Goal: Task Accomplishment & Management: Use online tool/utility

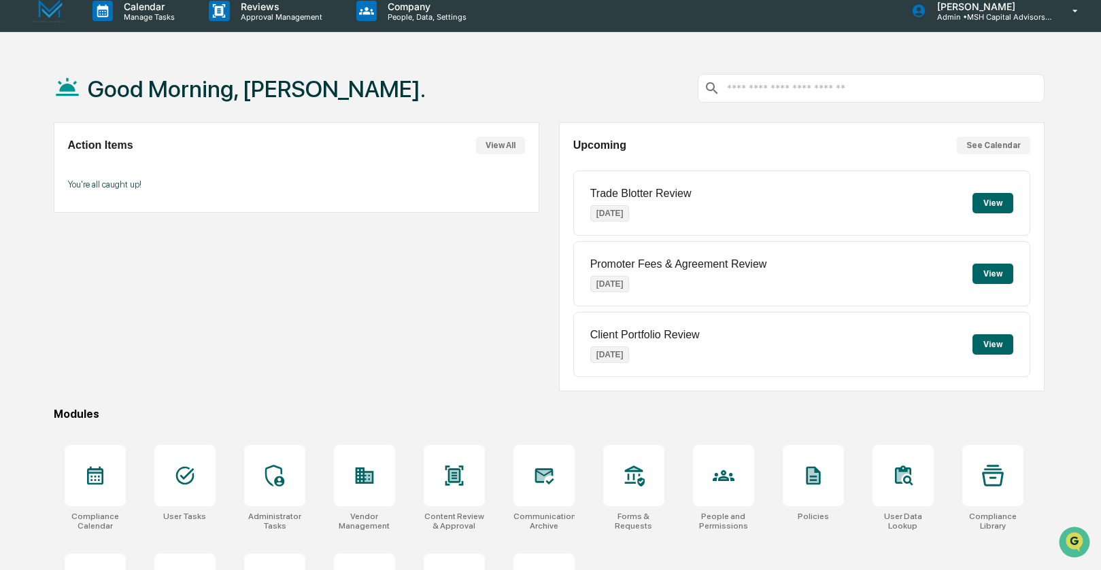
scroll to position [90, 0]
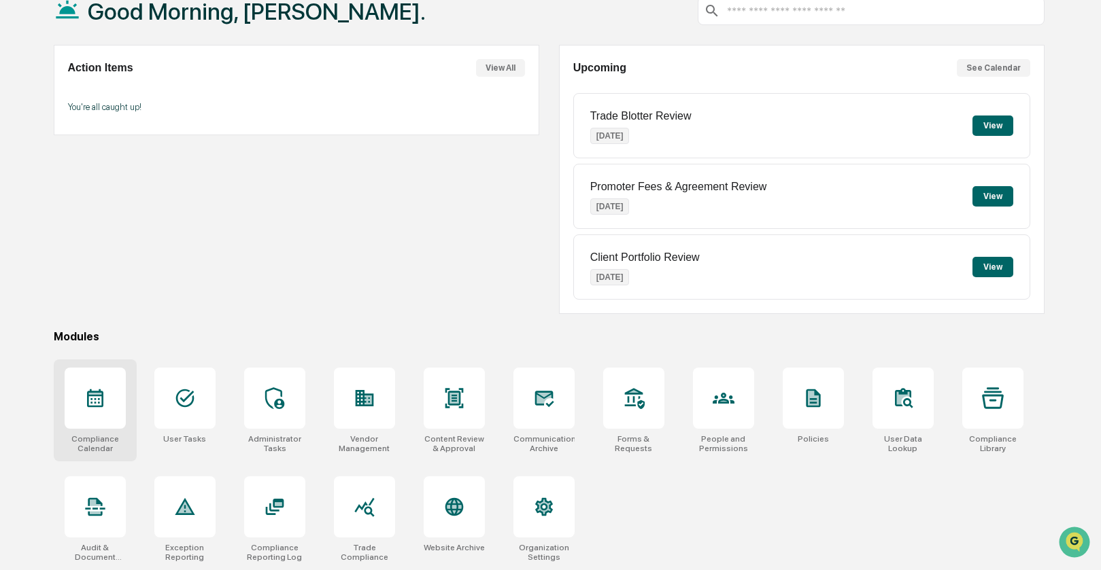
click at [87, 398] on icon at bounding box center [95, 399] width 16 height 18
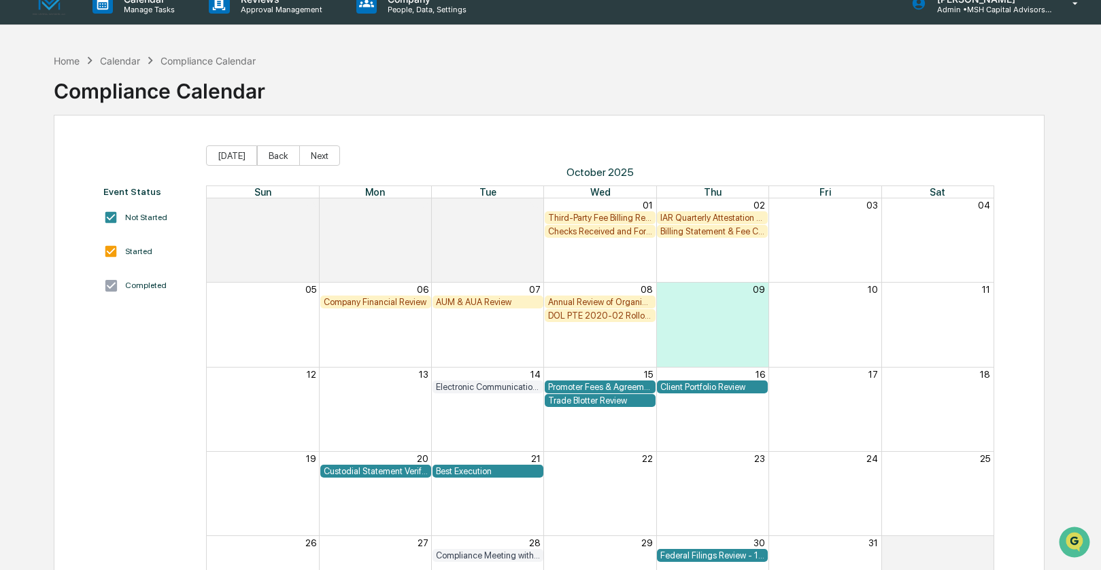
scroll to position [35, 0]
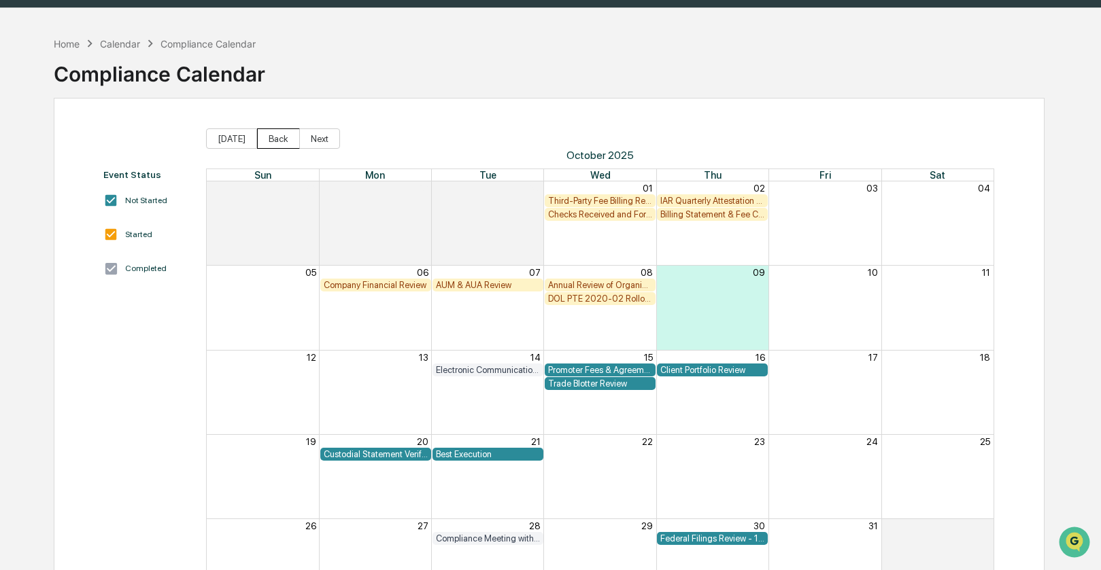
click at [270, 143] on button "Back" at bounding box center [278, 138] width 43 height 20
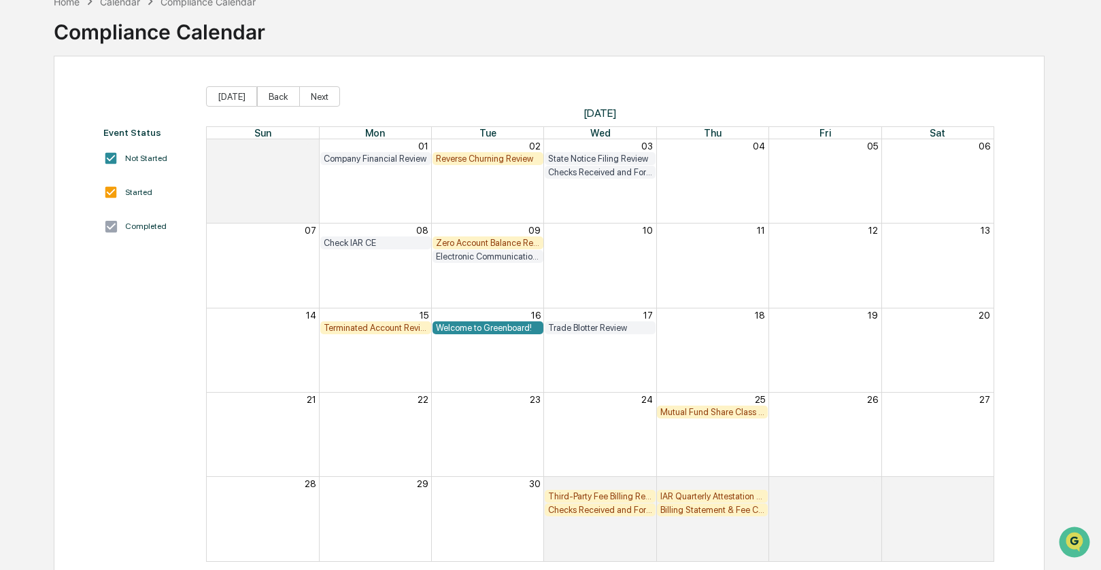
scroll to position [79, 0]
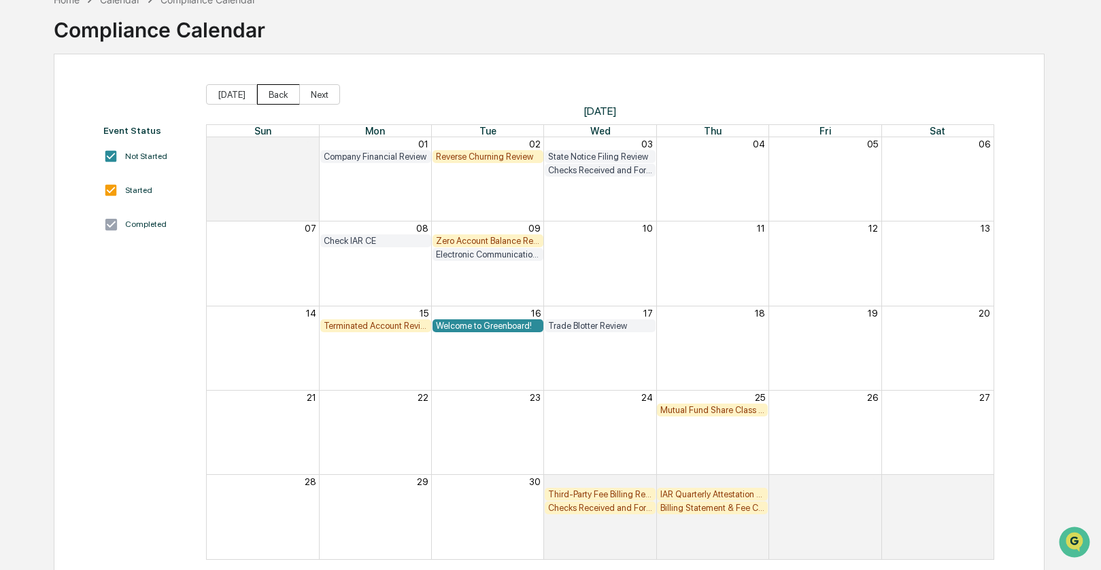
click at [267, 94] on button "Back" at bounding box center [278, 94] width 43 height 20
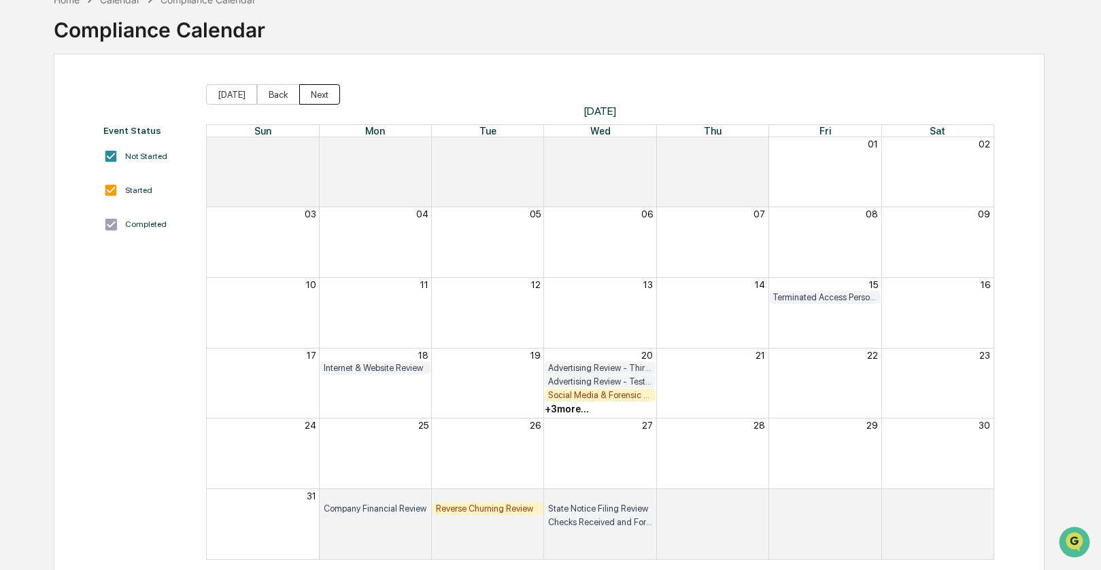
click at [313, 93] on button "Next" at bounding box center [319, 94] width 41 height 20
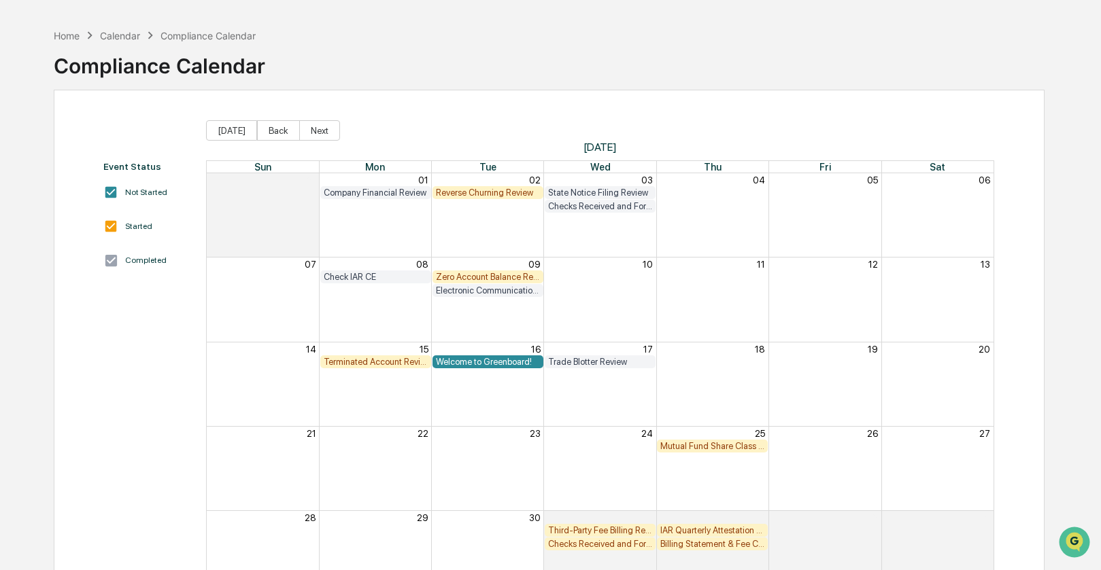
scroll to position [65, 0]
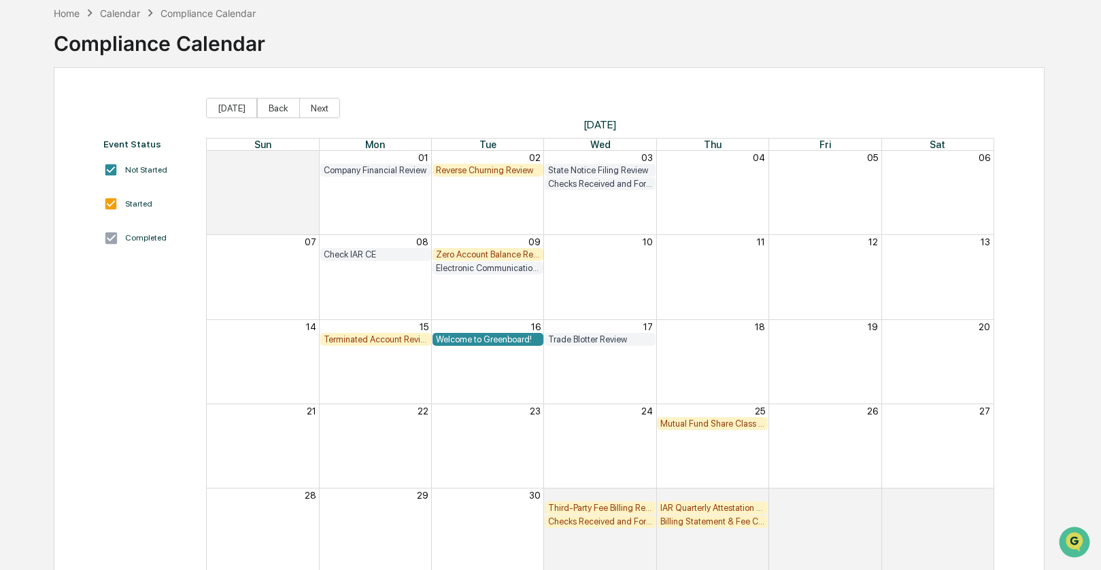
click at [475, 251] on div "Zero Account Balance Review" at bounding box center [488, 255] width 104 height 10
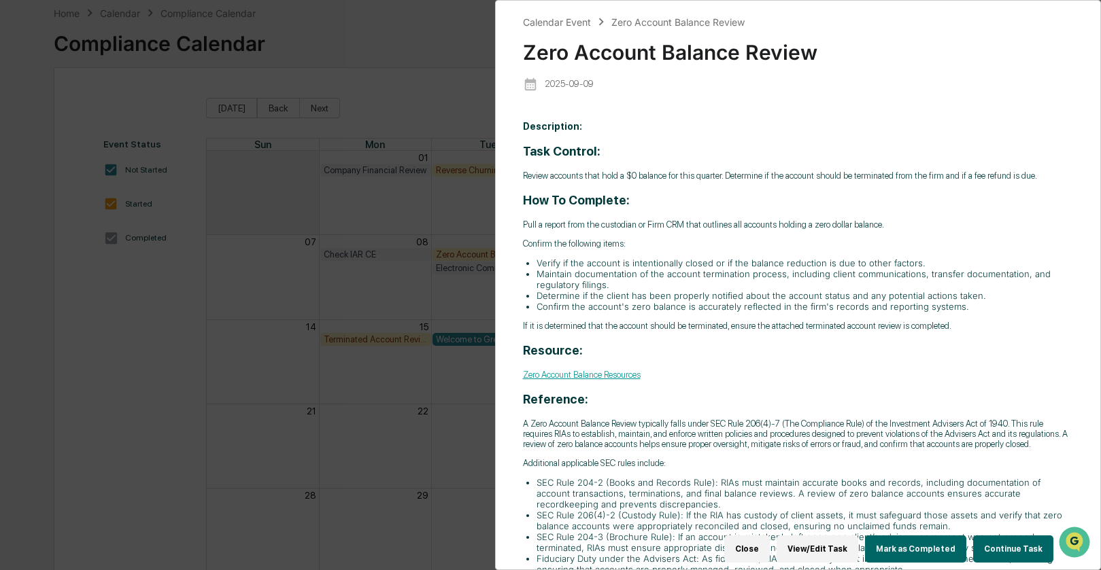
click at [1011, 539] on button "Continue Task" at bounding box center [1013, 549] width 80 height 27
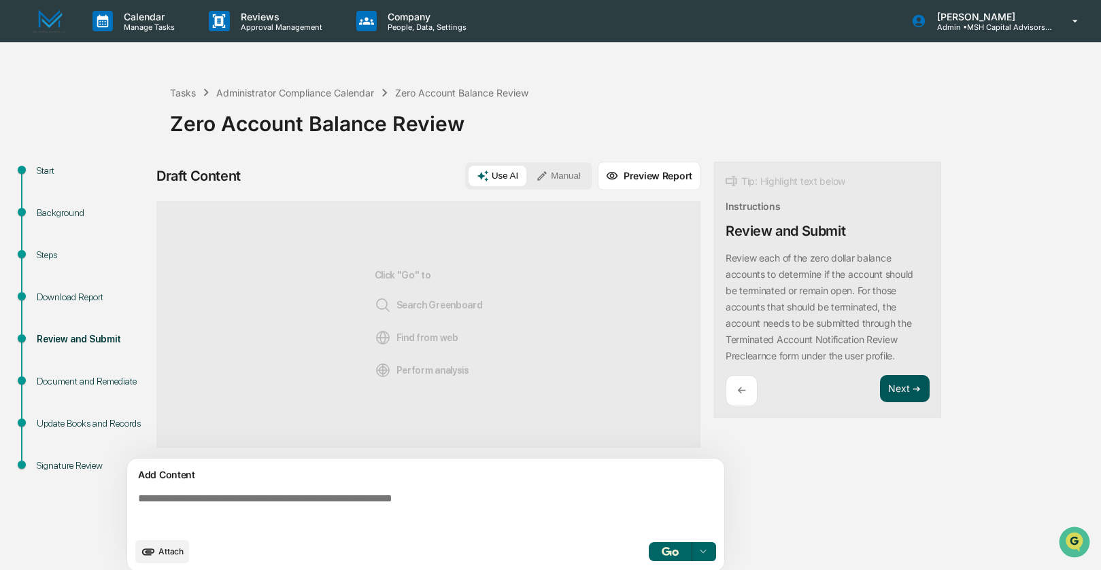
click at [899, 392] on button "Next ➔" at bounding box center [905, 389] width 50 height 28
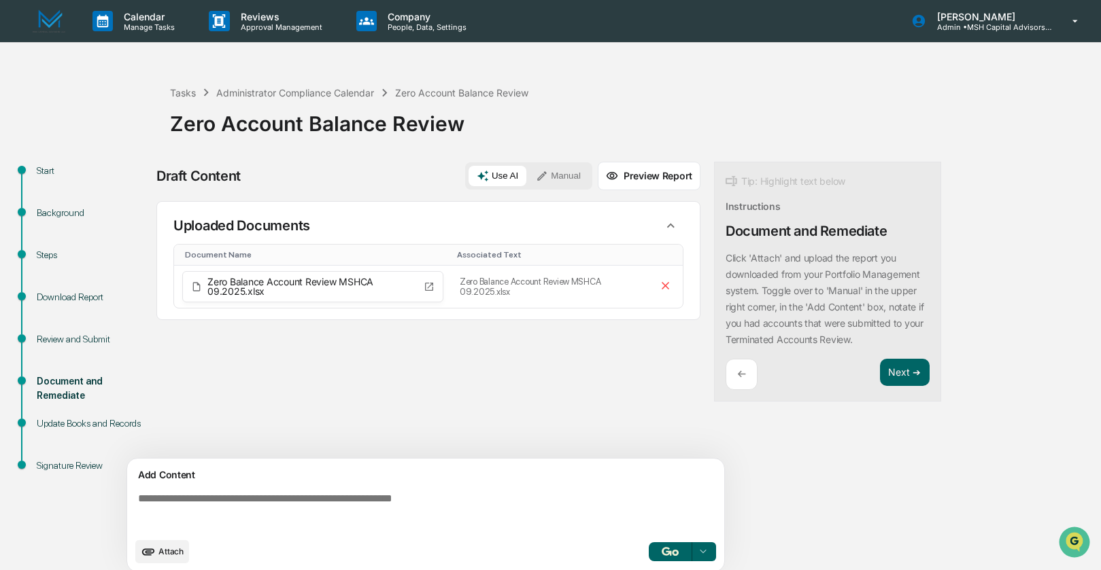
click at [171, 557] on span "Attach" at bounding box center [170, 552] width 25 height 10
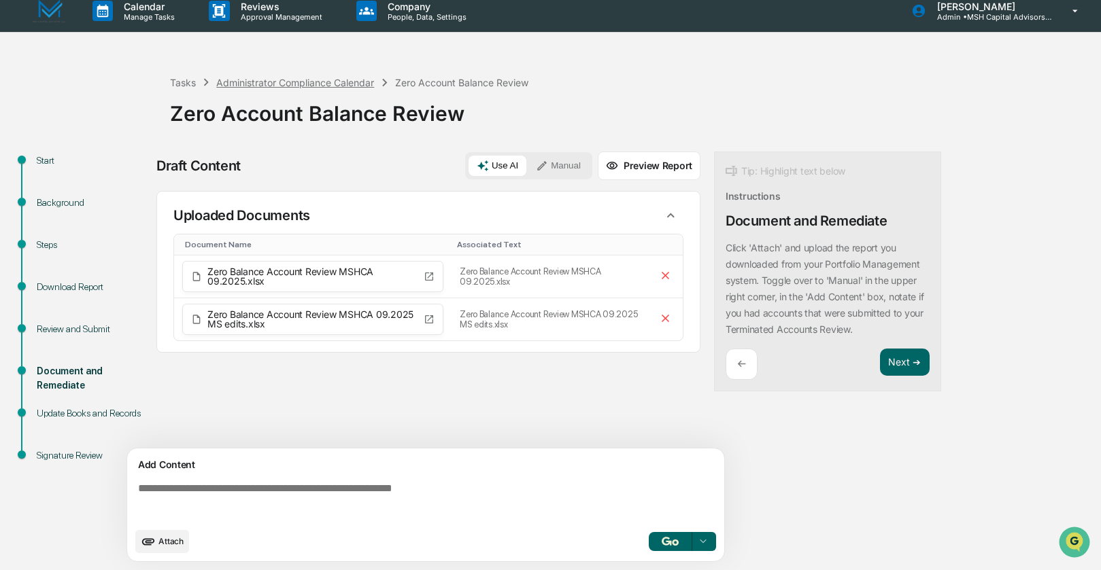
click at [294, 81] on div "Administrator Compliance Calendar" at bounding box center [295, 83] width 158 height 12
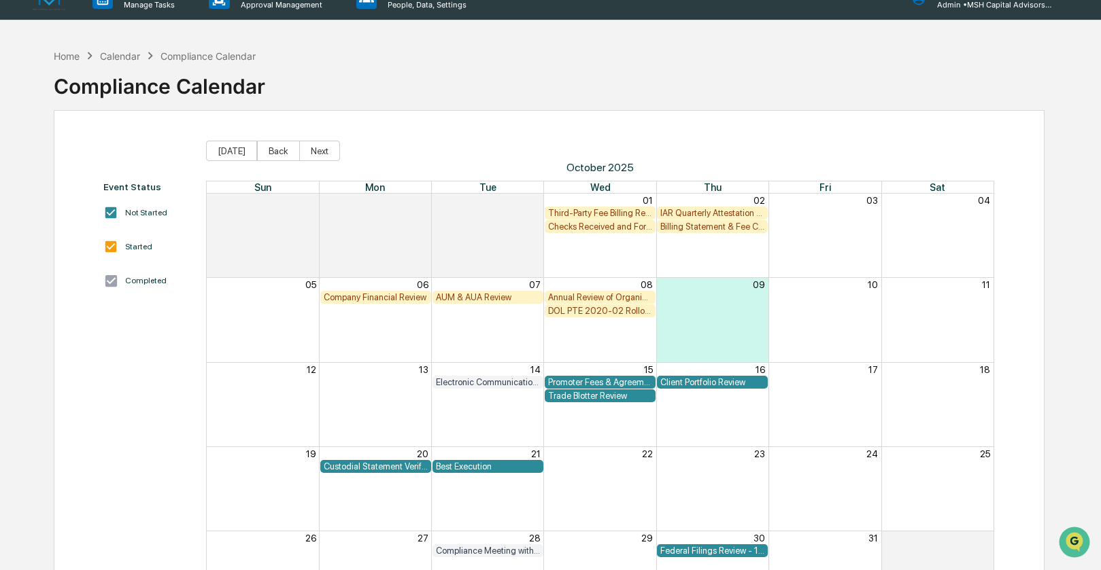
scroll to position [24, 0]
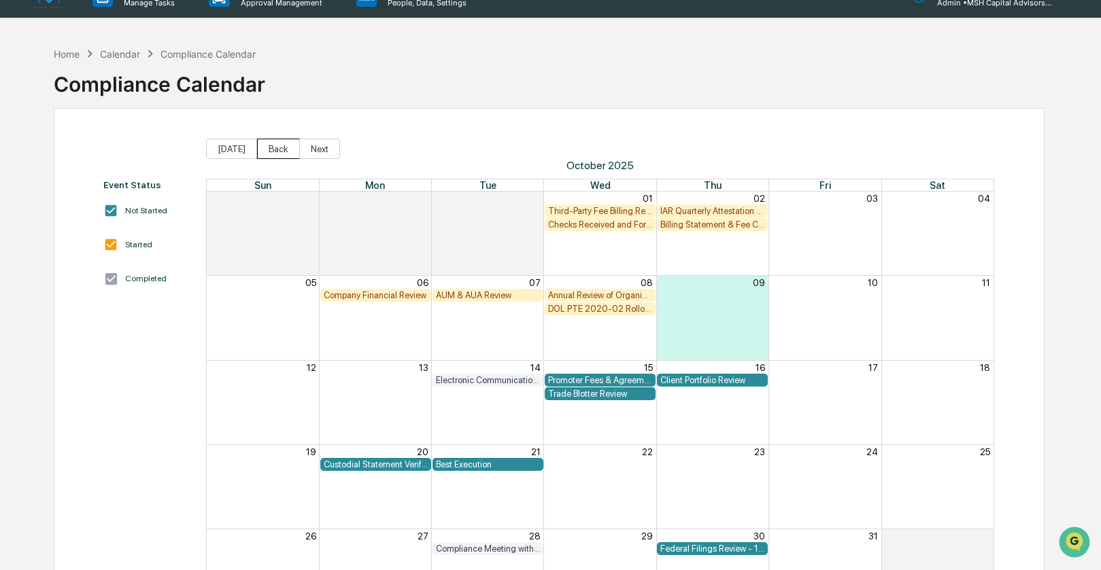
click at [284, 150] on button "Back" at bounding box center [278, 149] width 43 height 20
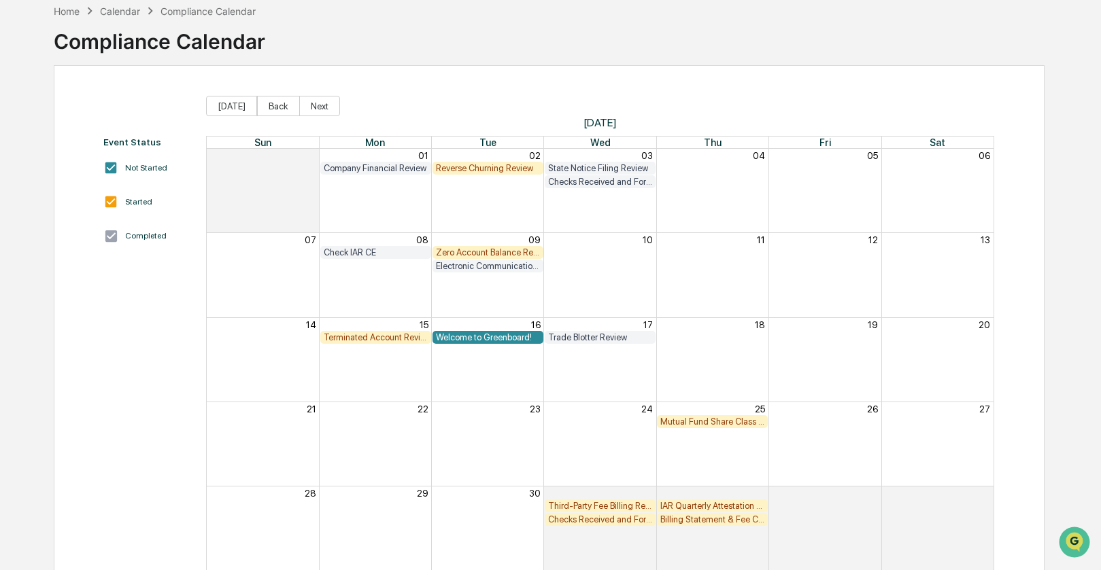
scroll to position [73, 0]
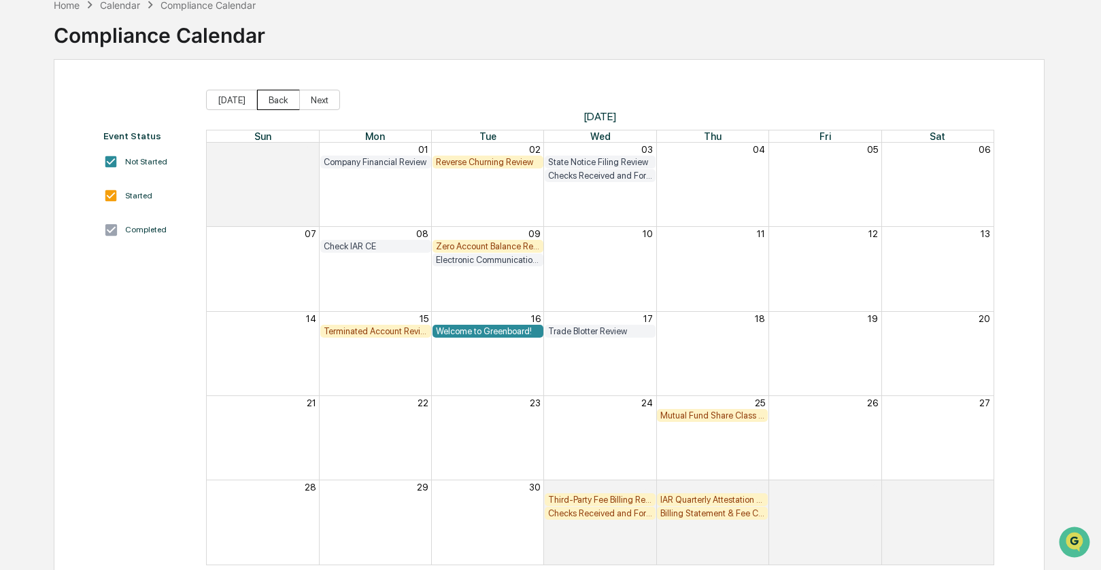
click at [270, 98] on button "Back" at bounding box center [278, 100] width 43 height 20
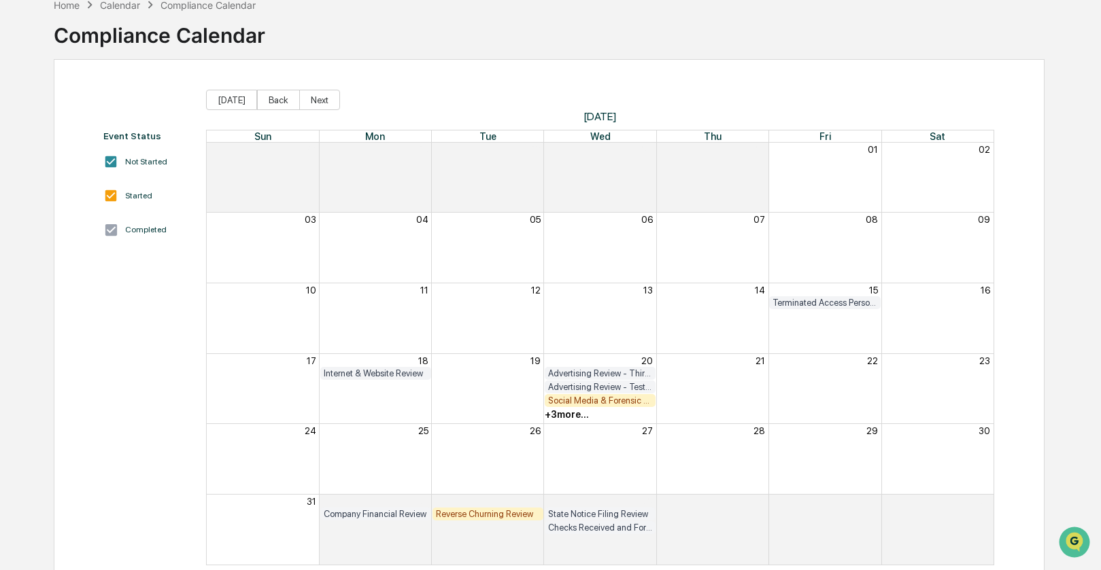
click at [567, 413] on div "+ 3 more..." at bounding box center [567, 414] width 44 height 11
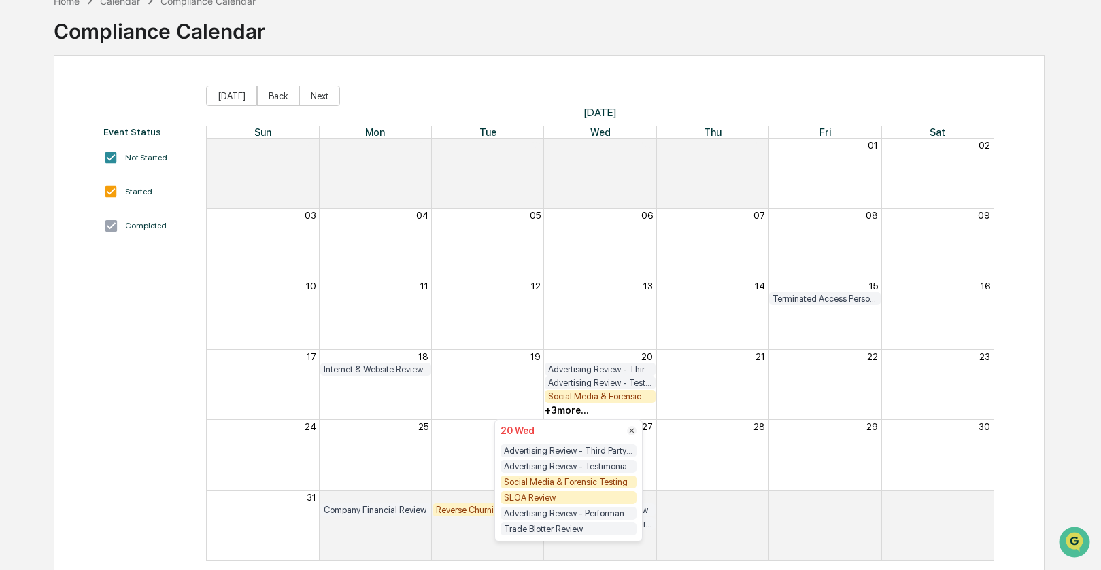
scroll to position [79, 0]
click at [538, 502] on div "SLOA Review" at bounding box center [568, 496] width 136 height 13
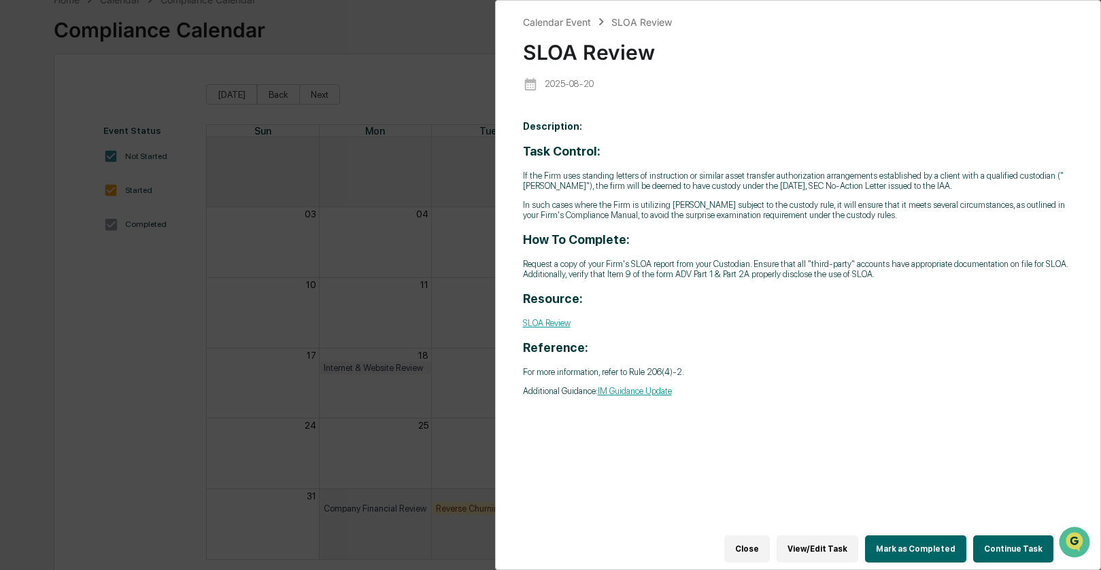
click at [1020, 541] on button "Continue Task" at bounding box center [1013, 549] width 80 height 27
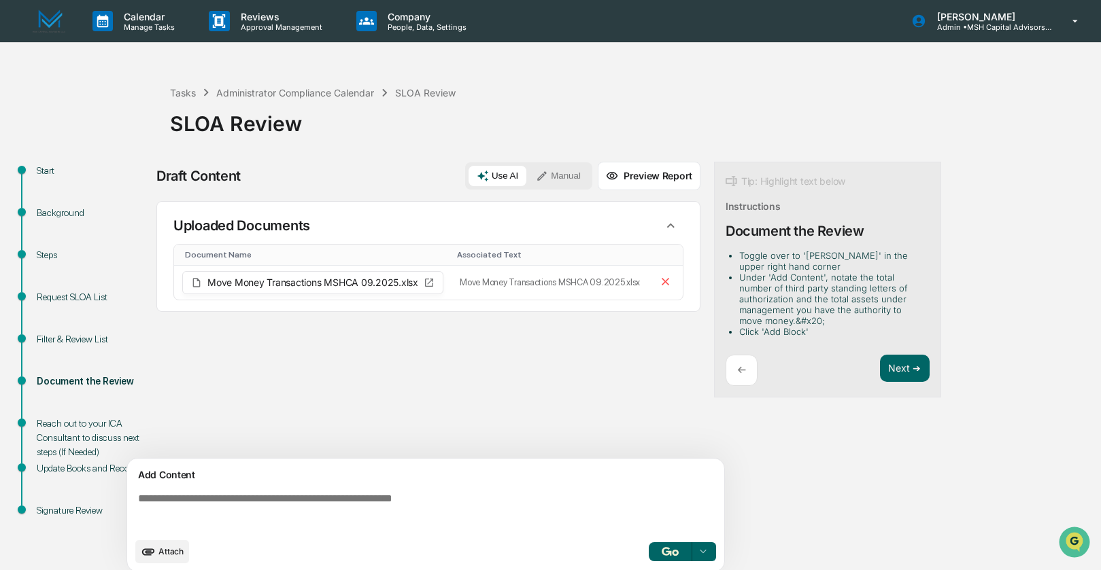
click at [160, 552] on span "Attach" at bounding box center [170, 552] width 25 height 10
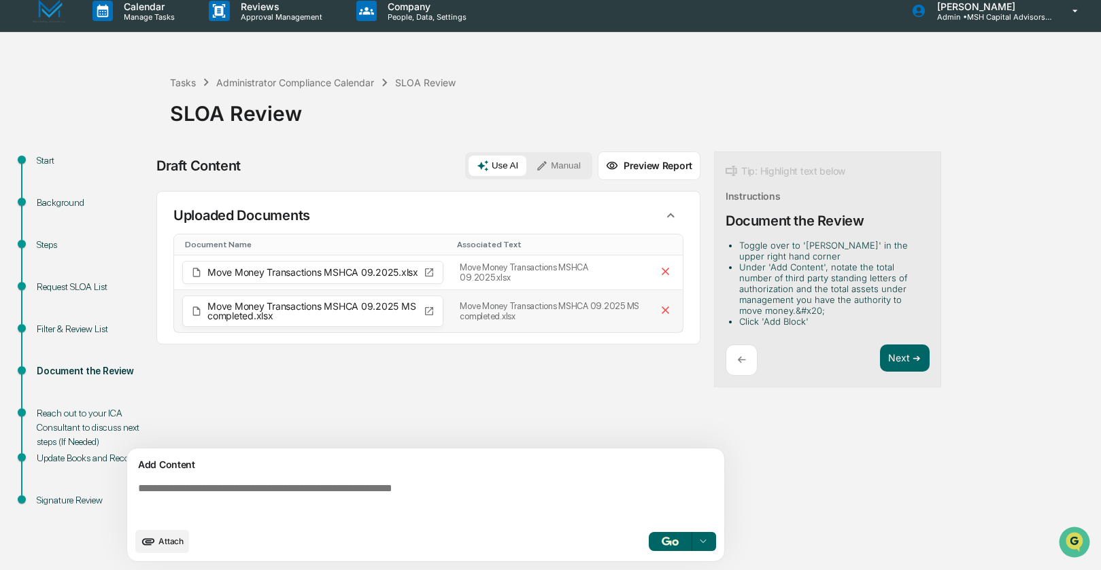
click at [323, 321] on span "Move Money Transactions MSHCA 09.2025 MS completed.xlsx" at bounding box center [312, 311] width 211 height 19
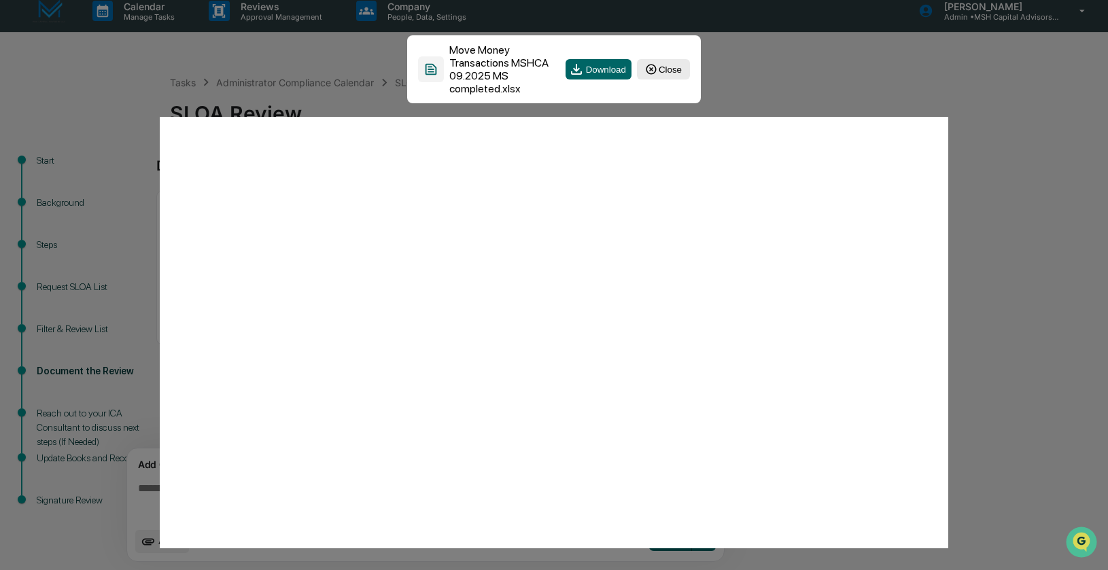
click at [671, 70] on button "Close" at bounding box center [663, 69] width 53 height 20
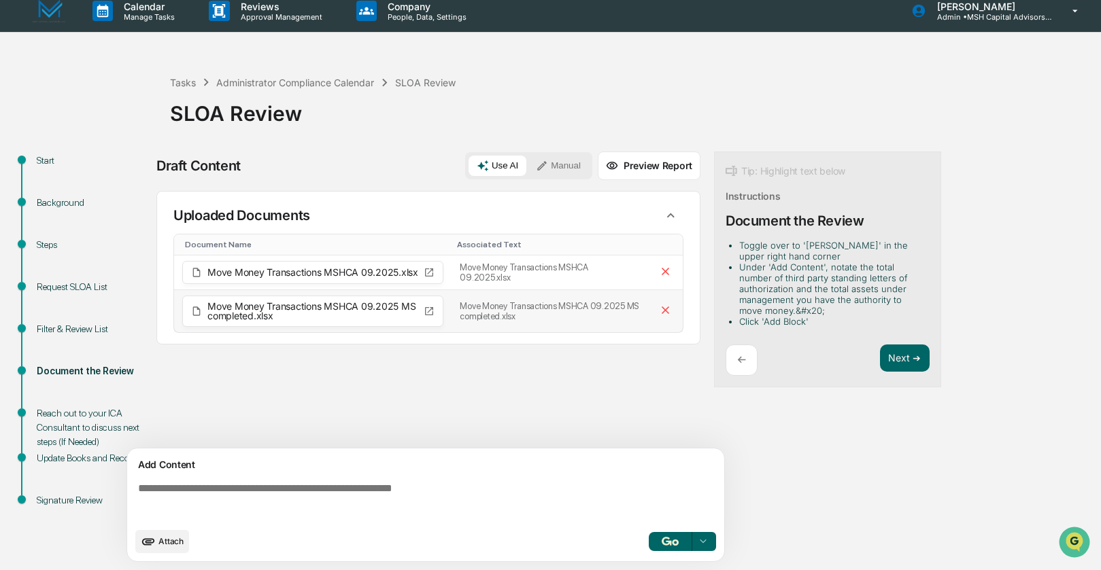
click at [341, 321] on span "Move Money Transactions MSHCA 09.2025 MS completed.xlsx" at bounding box center [312, 311] width 211 height 19
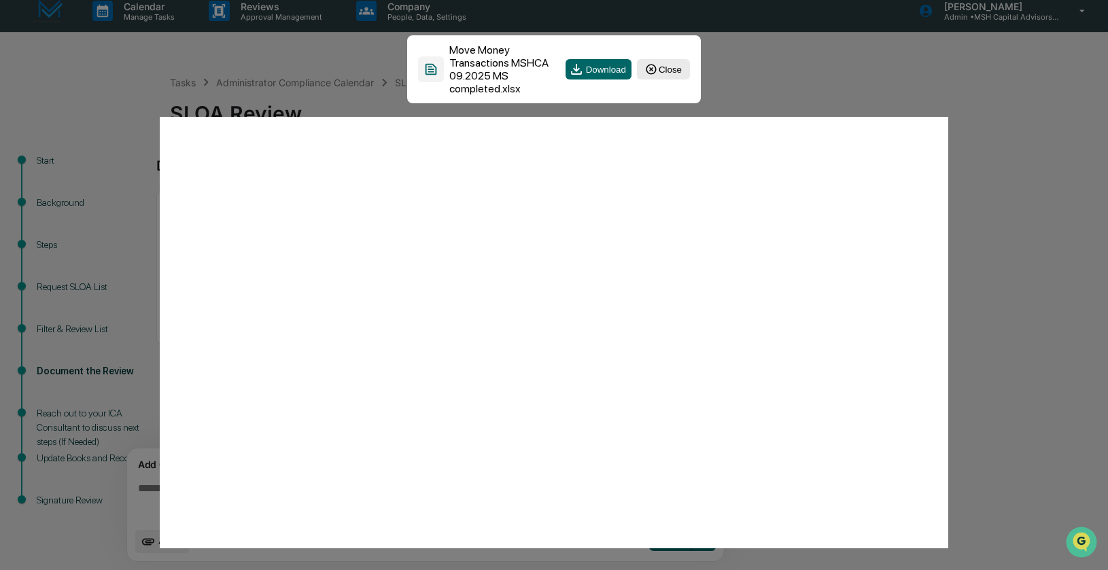
click at [655, 68] on button "Close" at bounding box center [663, 69] width 53 height 20
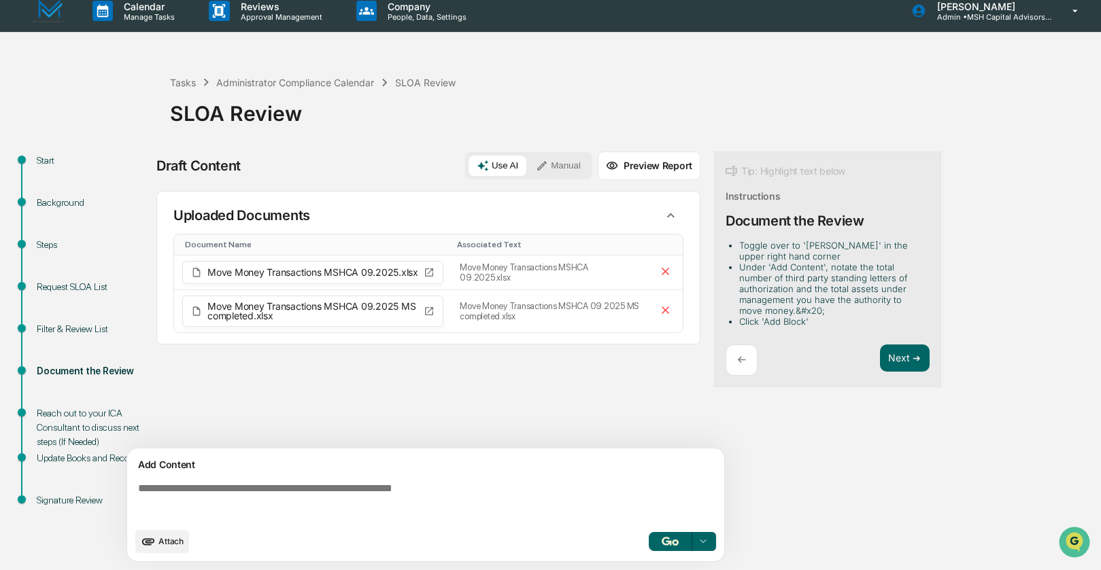
click at [152, 487] on textarea at bounding box center [428, 501] width 591 height 49
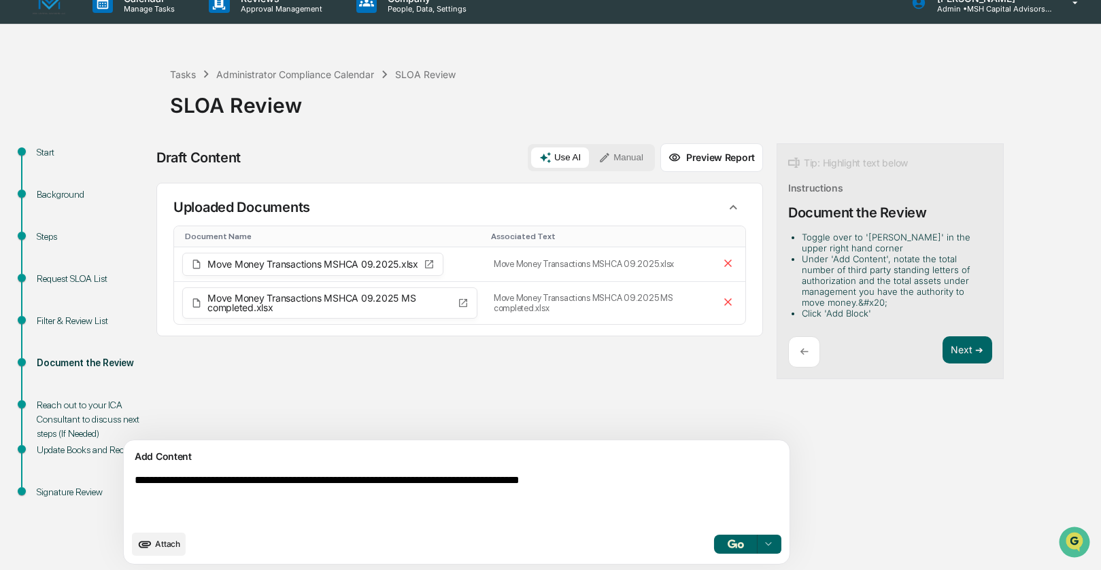
scroll to position [21, 0]
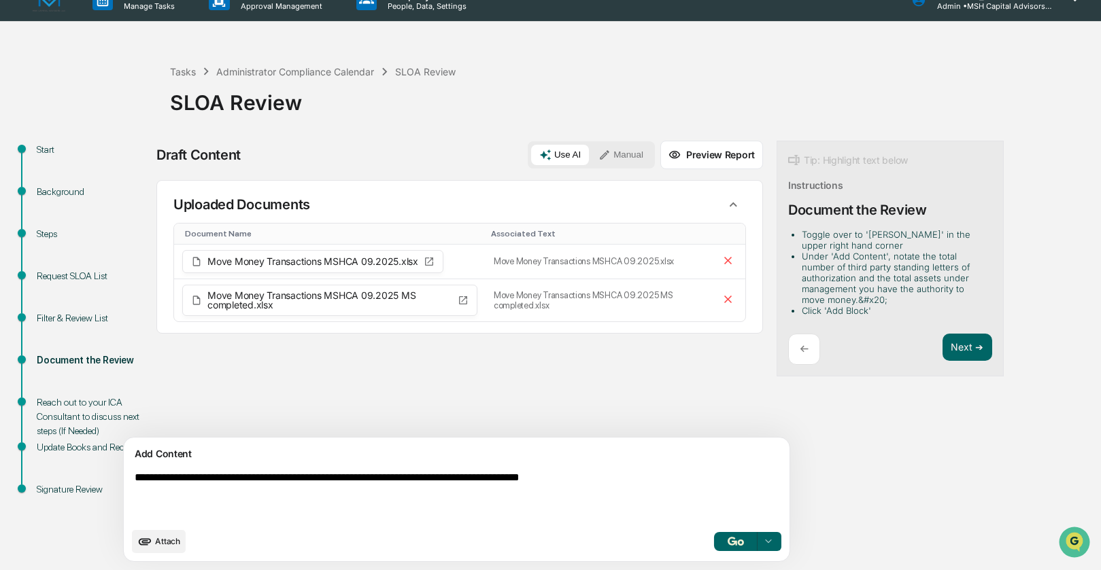
type textarea "**********"
click at [714, 543] on button "button" at bounding box center [736, 541] width 44 height 19
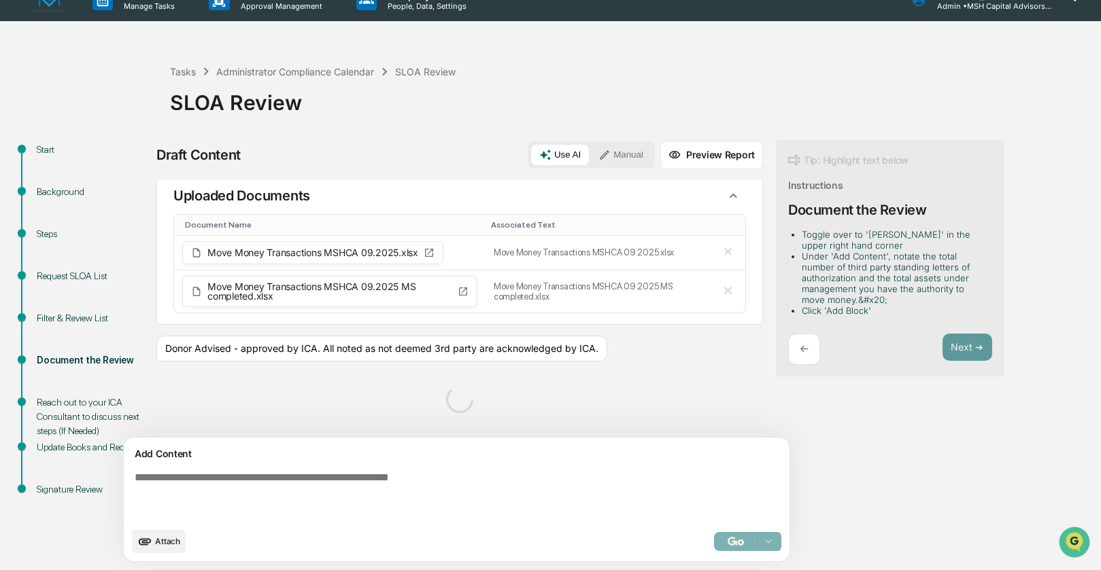
scroll to position [0, 0]
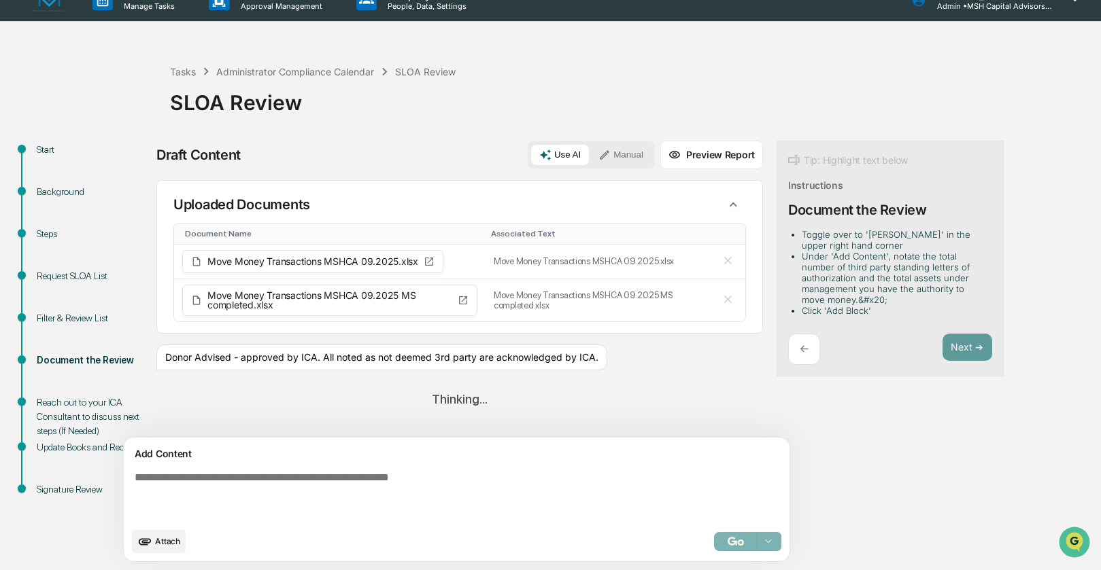
click at [590, 154] on button "Manual" at bounding box center [620, 155] width 61 height 20
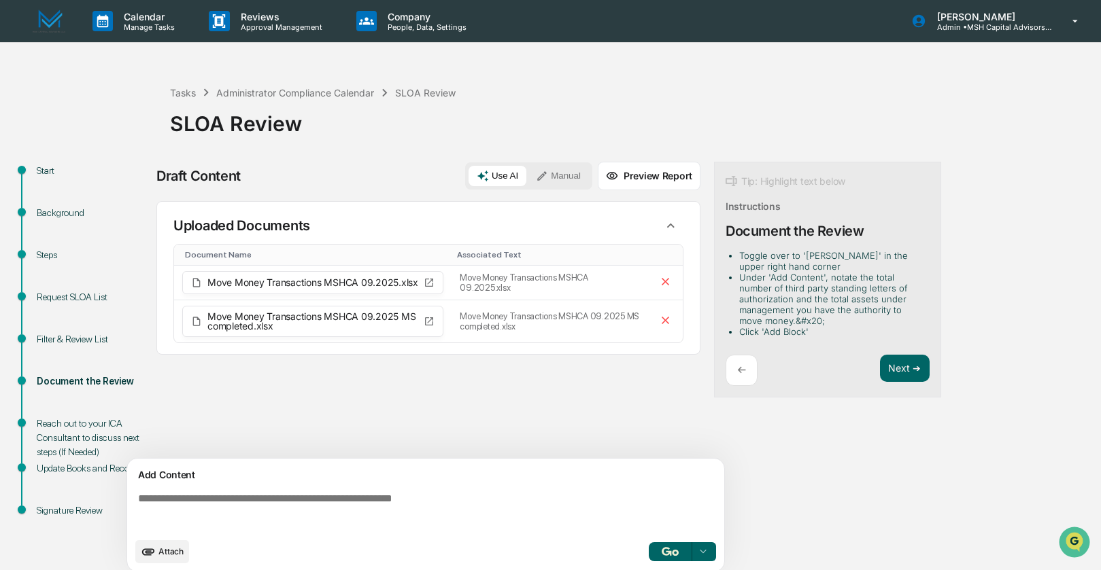
click at [577, 177] on button "Manual" at bounding box center [558, 176] width 61 height 20
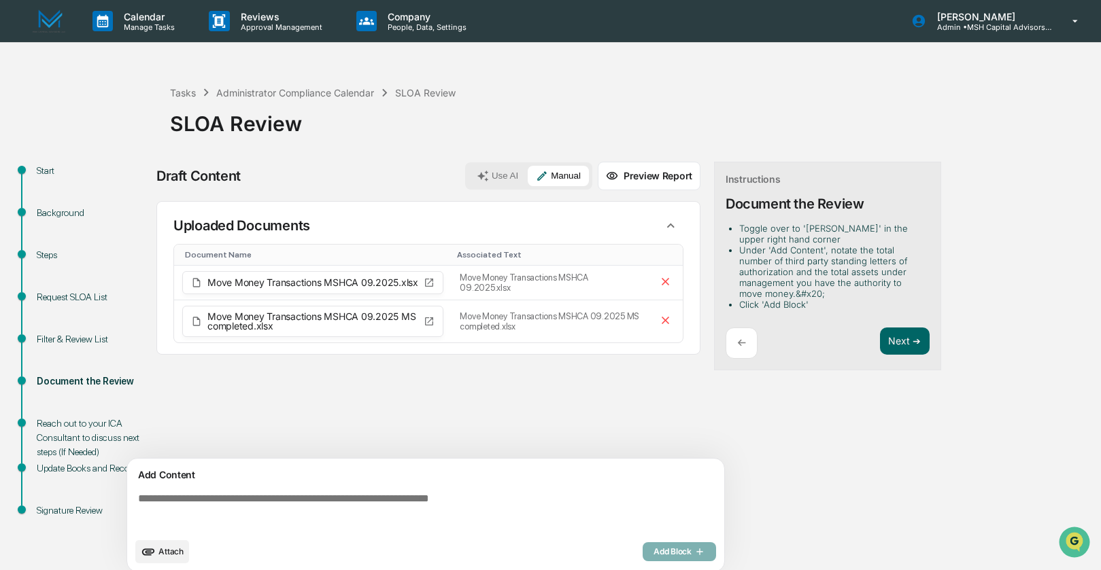
click at [175, 490] on textarea at bounding box center [428, 511] width 591 height 49
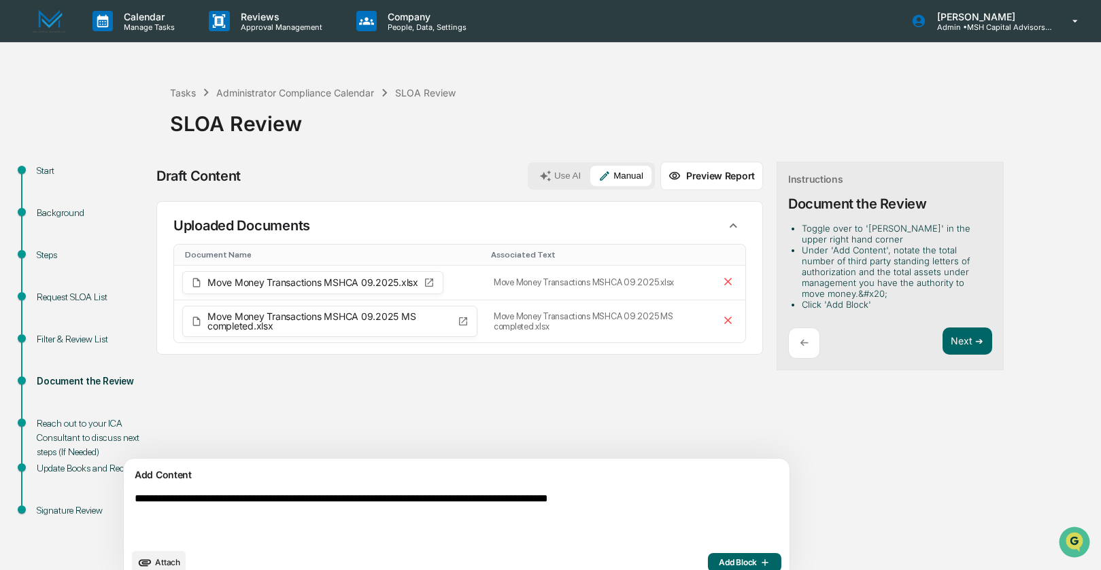
click at [681, 499] on textarea "**********" at bounding box center [424, 517] width 591 height 60
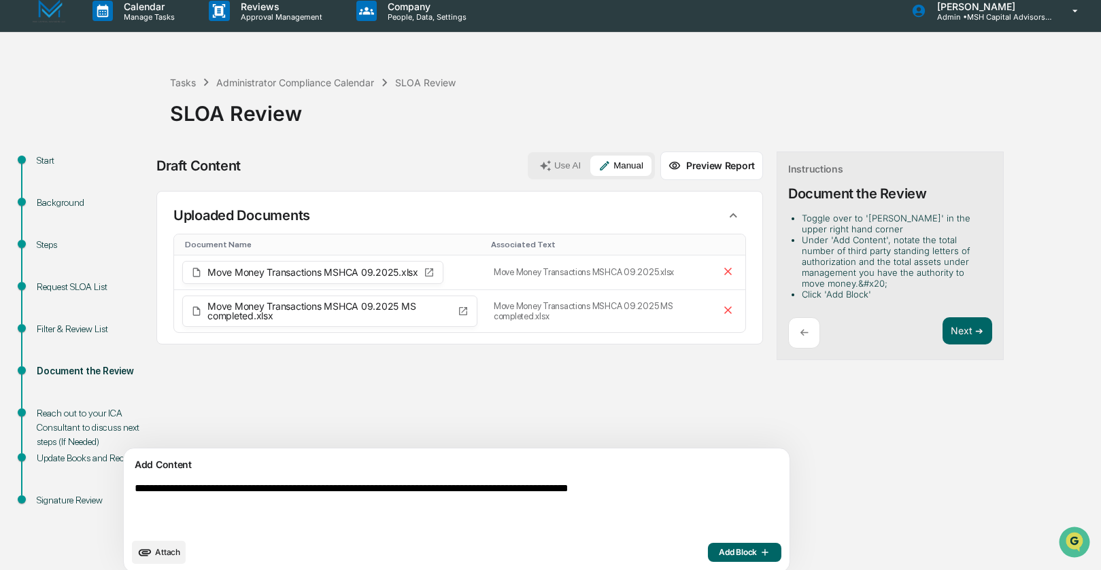
scroll to position [21, 0]
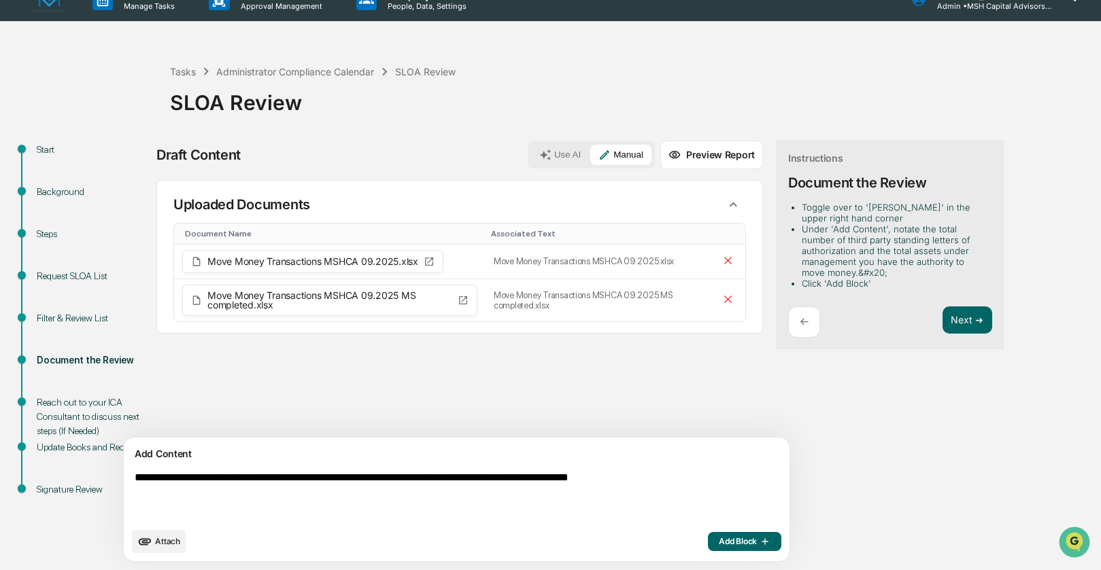
type textarea "**********"
click at [719, 545] on span "Add Block" at bounding box center [745, 541] width 52 height 11
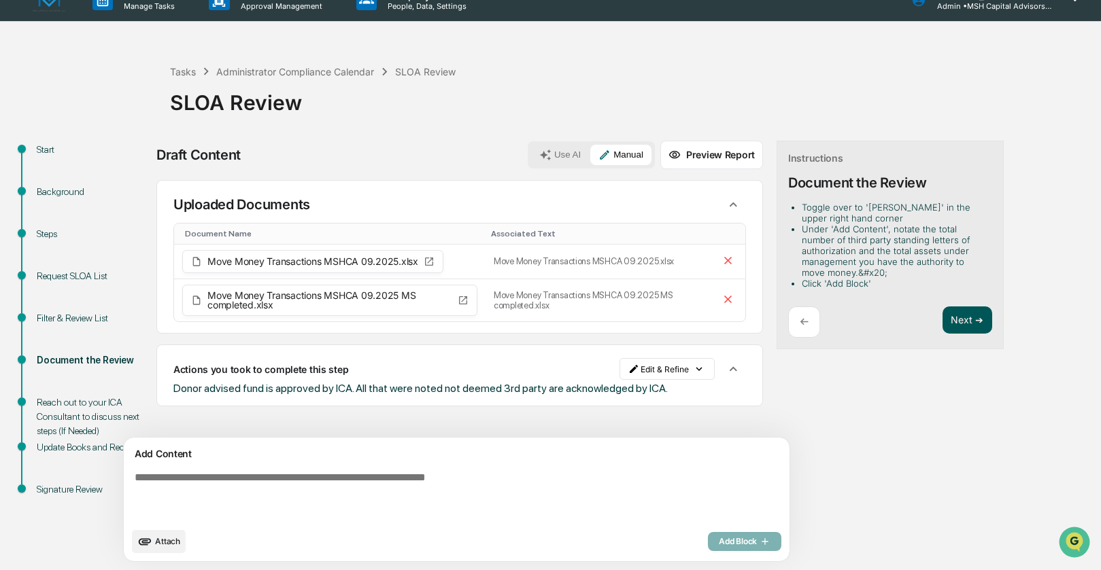
click at [942, 307] on button "Next ➔" at bounding box center [967, 321] width 50 height 28
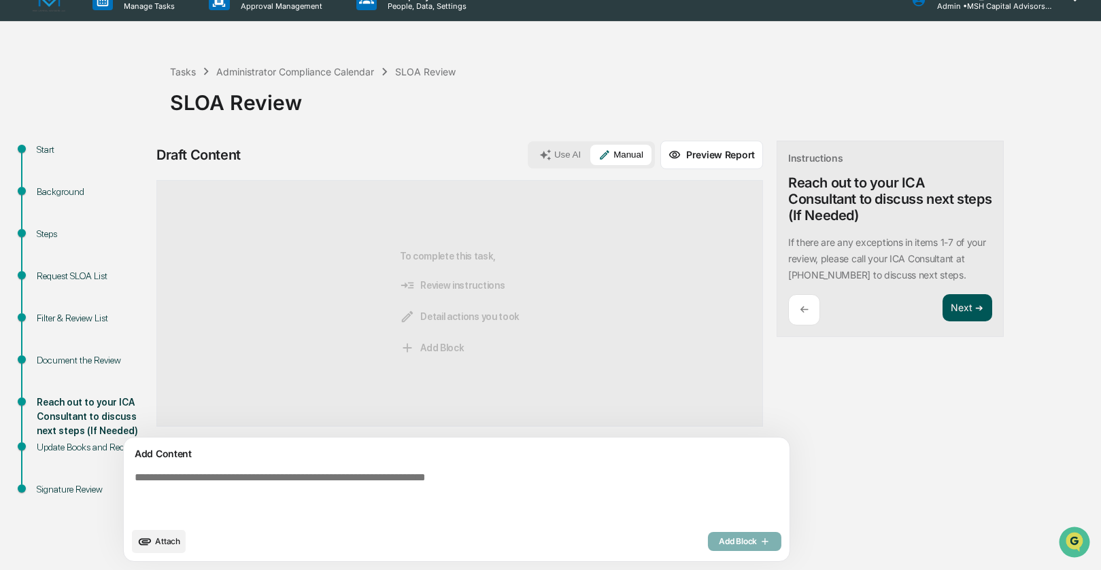
click at [942, 307] on button "Next ➔" at bounding box center [967, 308] width 50 height 28
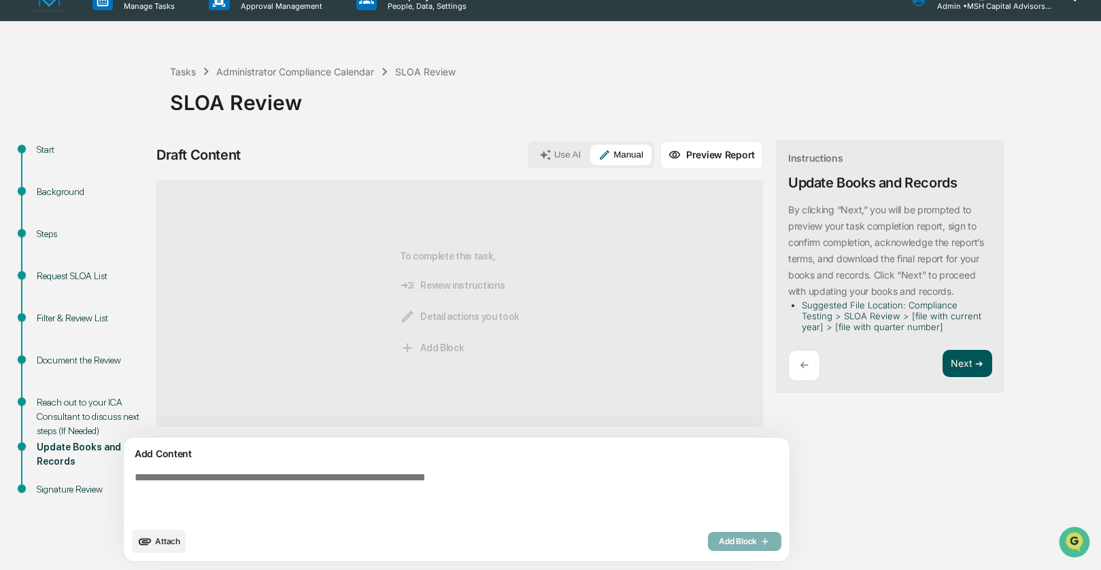
click at [942, 354] on button "Next ➔" at bounding box center [967, 364] width 50 height 28
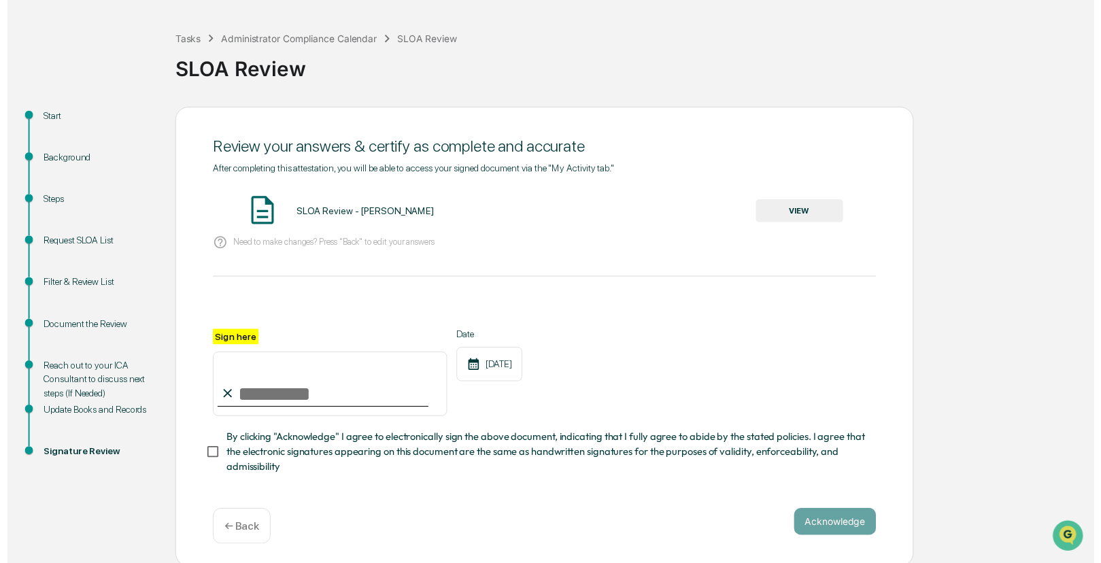
scroll to position [56, 0]
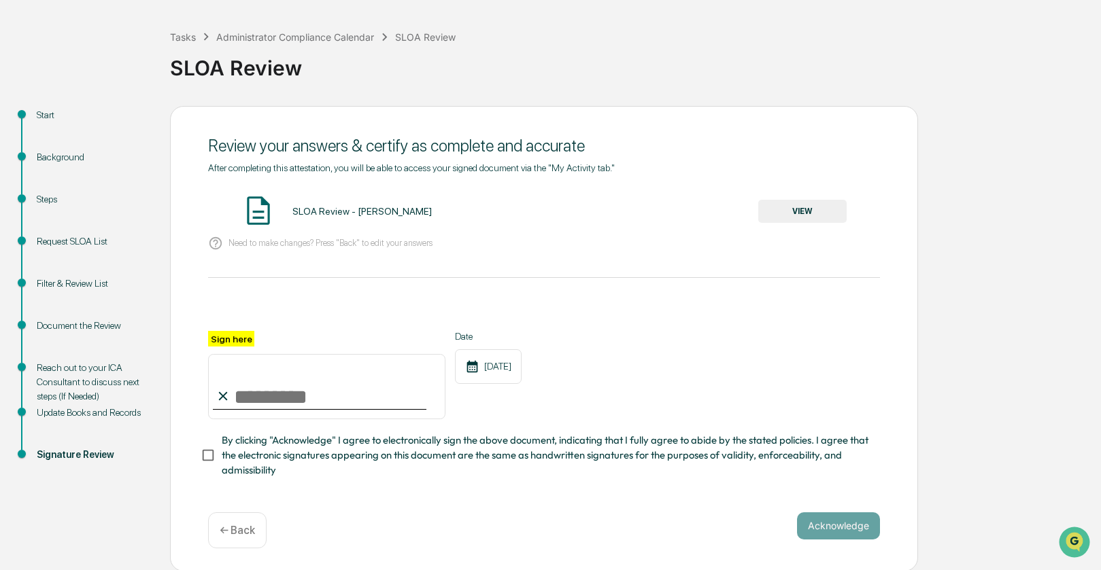
click at [806, 216] on button "VIEW" at bounding box center [802, 211] width 88 height 23
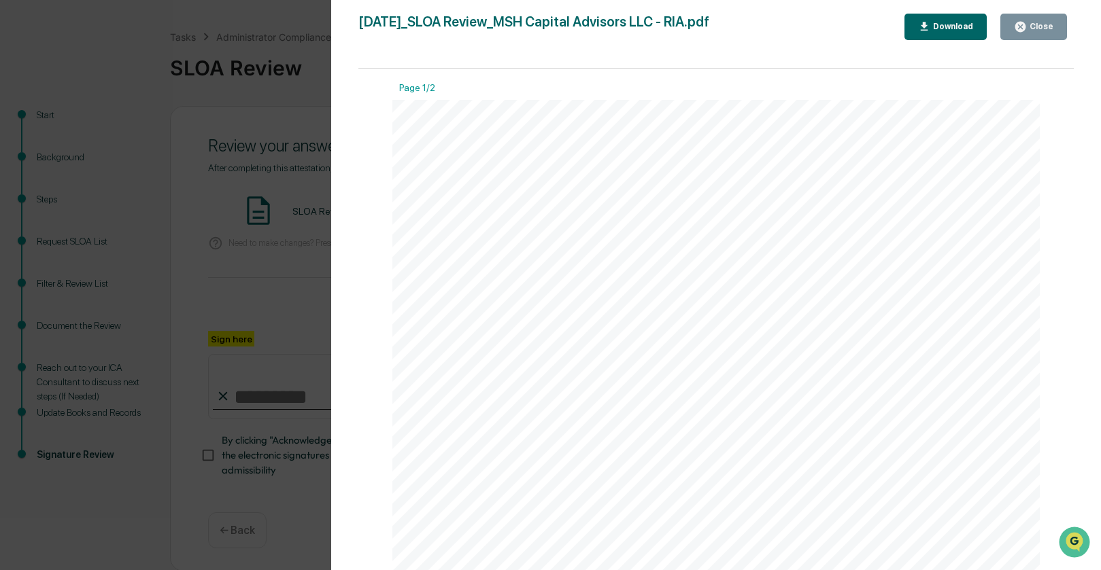
click at [1020, 24] on icon "button" at bounding box center [1020, 27] width 10 height 10
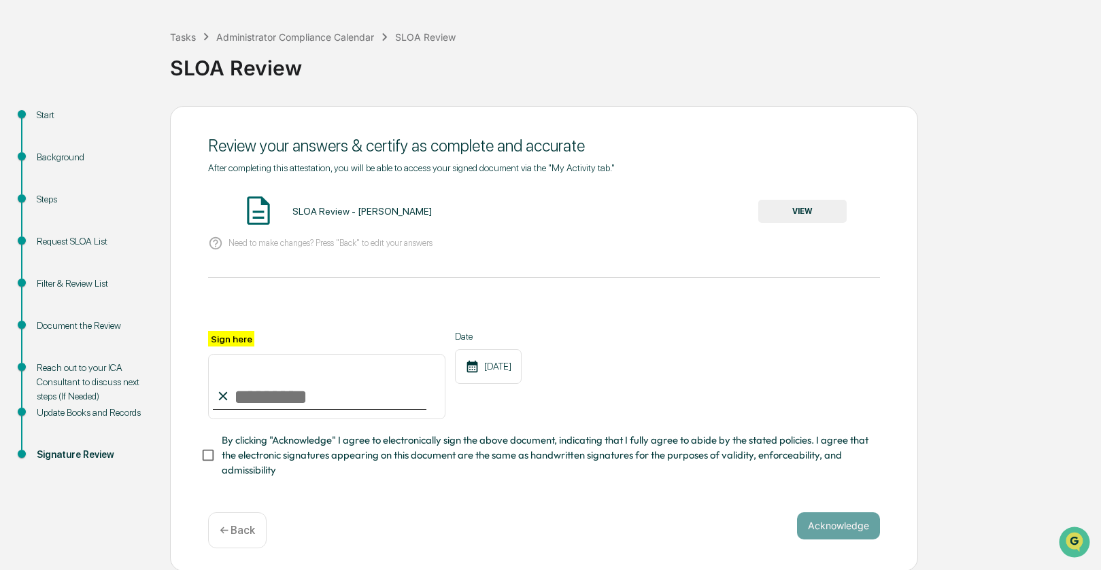
click at [274, 398] on input "Sign here" at bounding box center [326, 386] width 237 height 65
type input "**********"
click at [827, 526] on button "Acknowledge" at bounding box center [838, 526] width 83 height 27
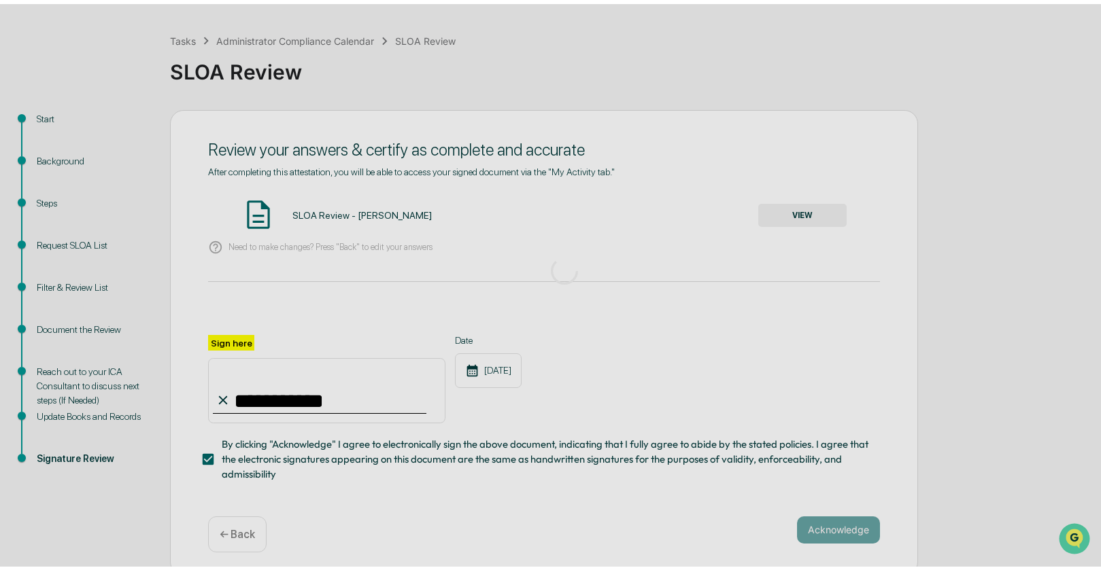
scroll to position [0, 0]
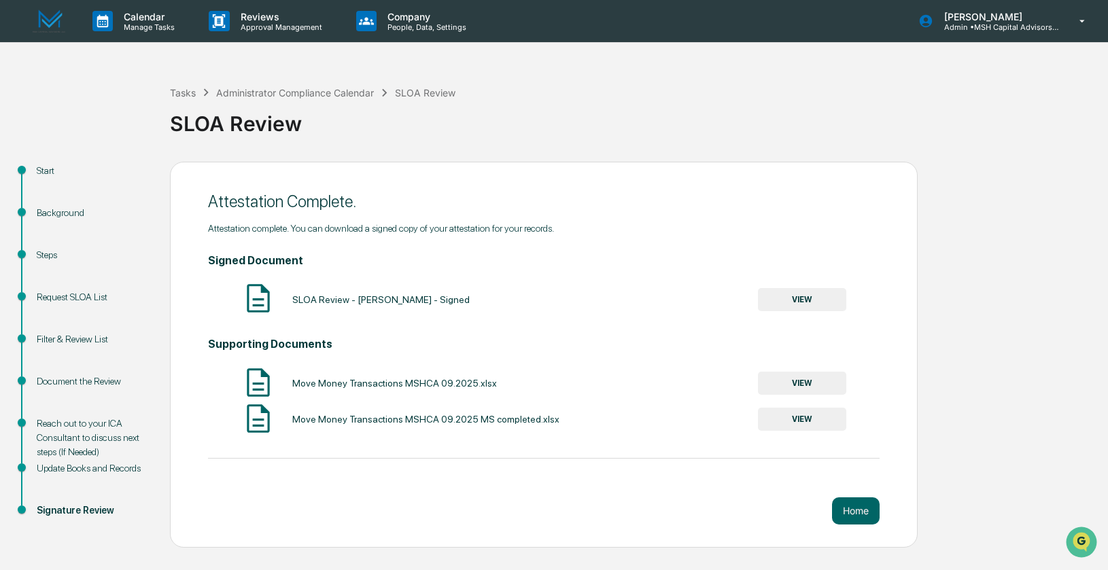
click at [787, 295] on button "VIEW" at bounding box center [802, 299] width 88 height 23
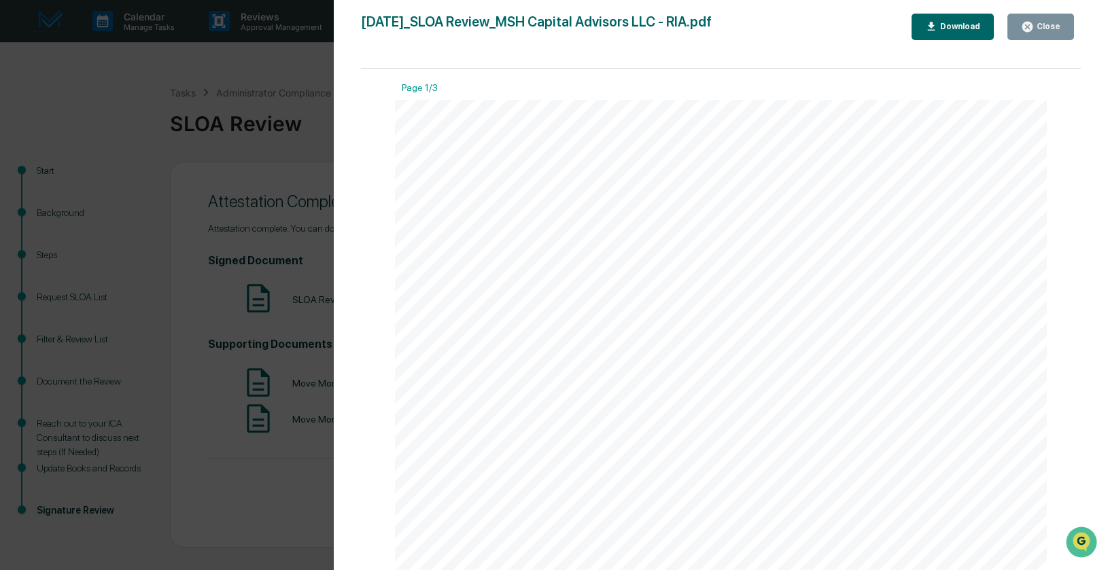
click at [960, 27] on div "Download" at bounding box center [959, 27] width 43 height 10
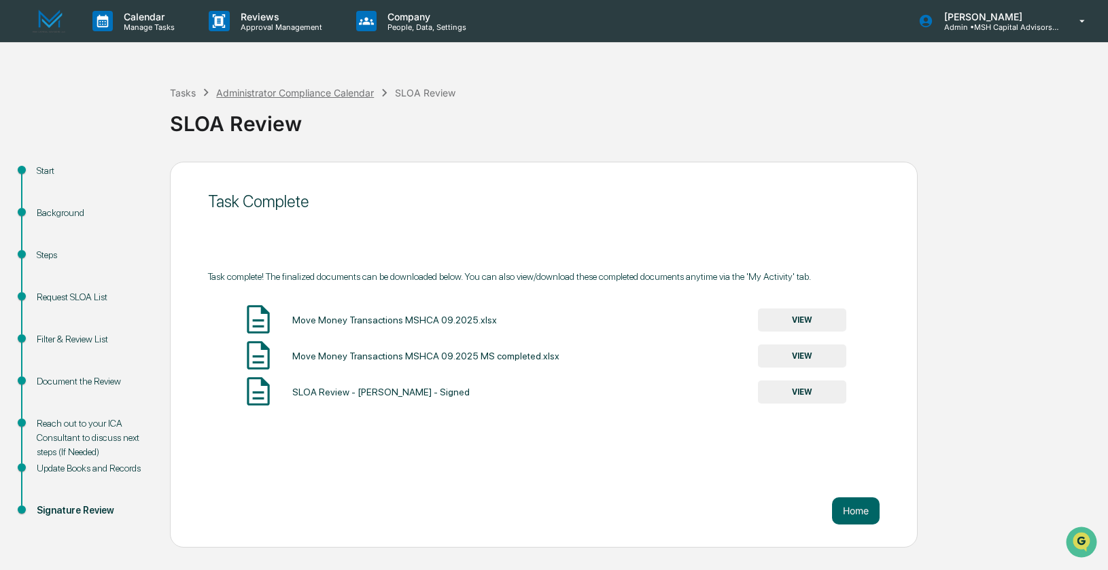
click at [258, 94] on div "Administrator Compliance Calendar" at bounding box center [295, 93] width 158 height 12
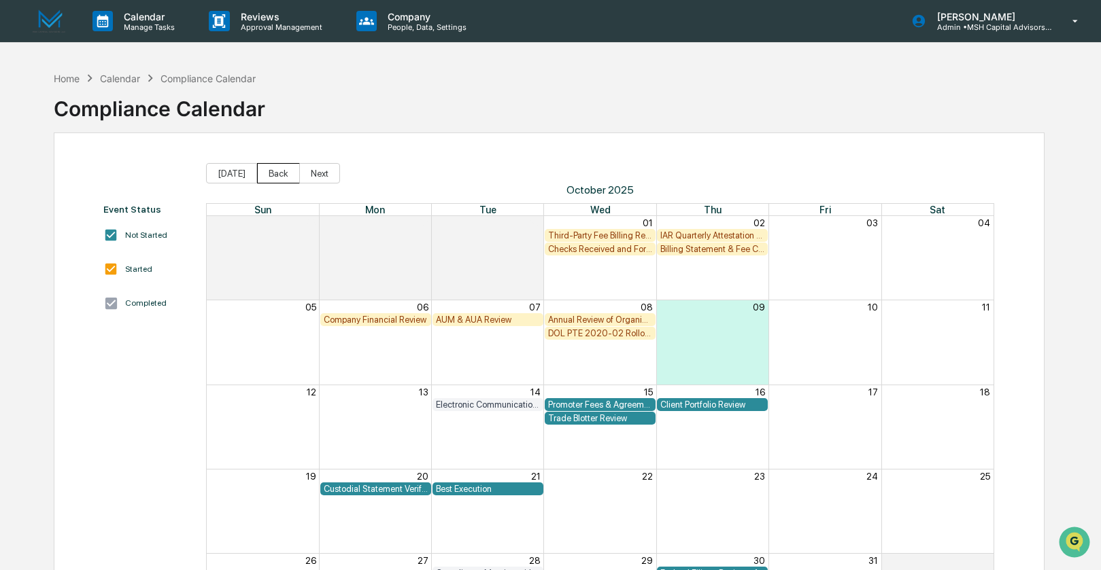
click at [288, 175] on button "Back" at bounding box center [278, 173] width 43 height 20
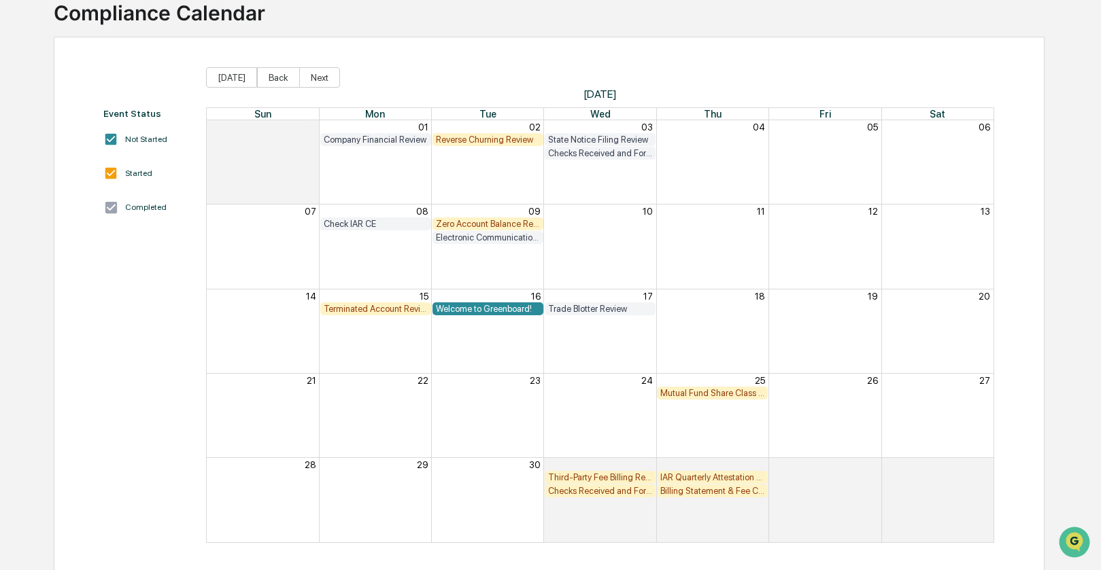
scroll to position [93, 0]
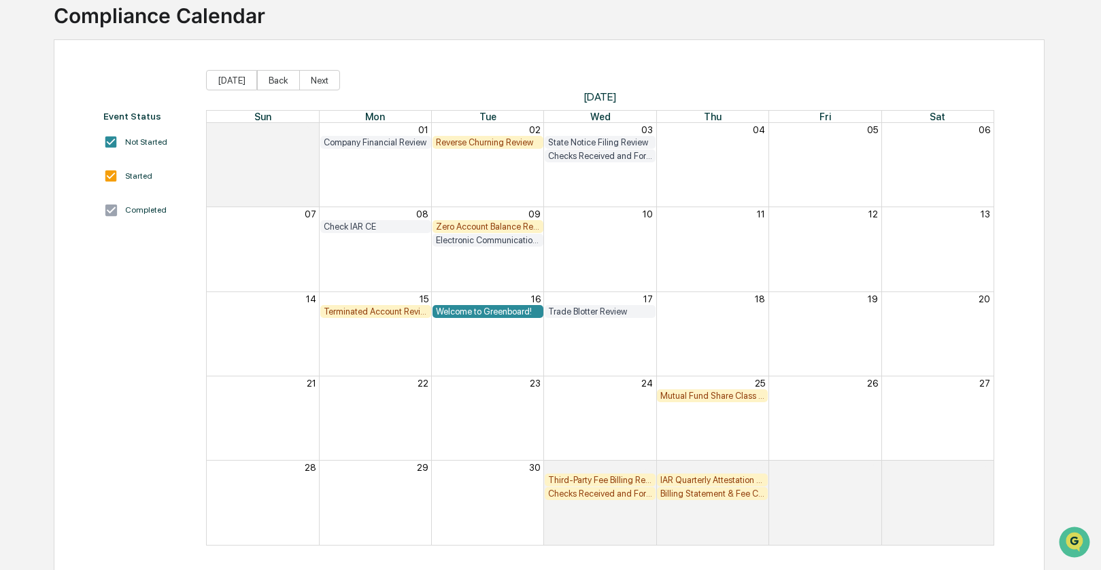
click at [485, 225] on div "Zero Account Balance Review" at bounding box center [488, 227] width 104 height 10
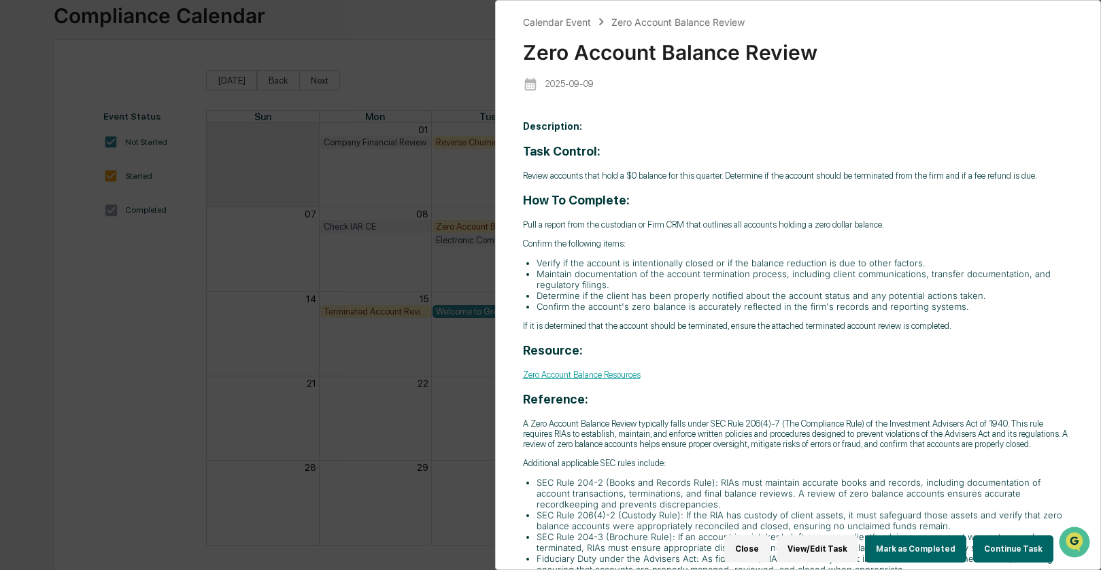
click at [982, 536] on button "Continue Task" at bounding box center [1013, 549] width 80 height 27
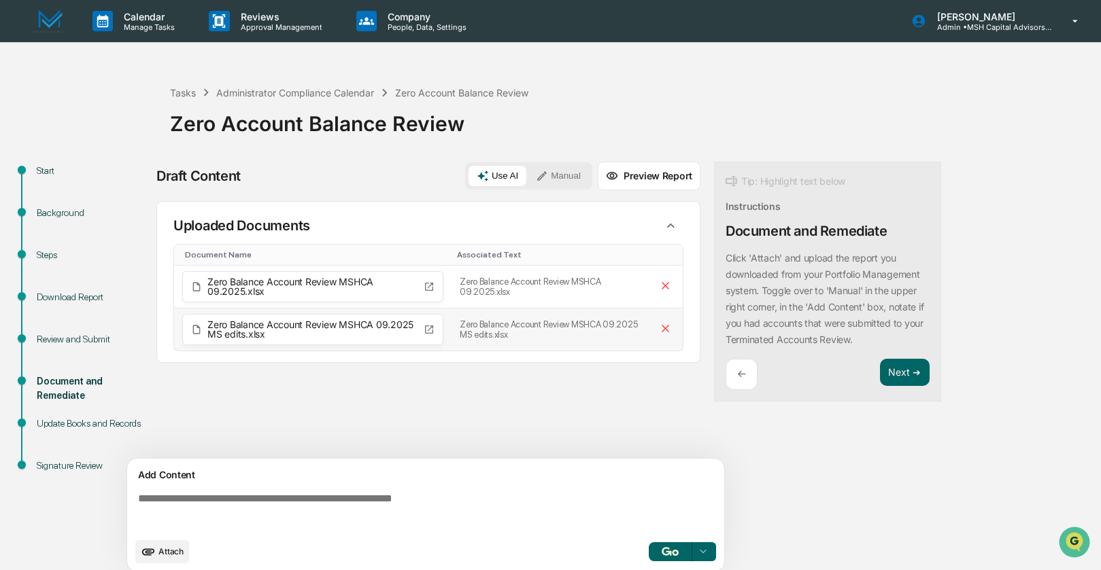
click at [285, 331] on span "Zero Balance Account Review MSHCA 09.2025 MS edits.xlsx" at bounding box center [312, 329] width 211 height 19
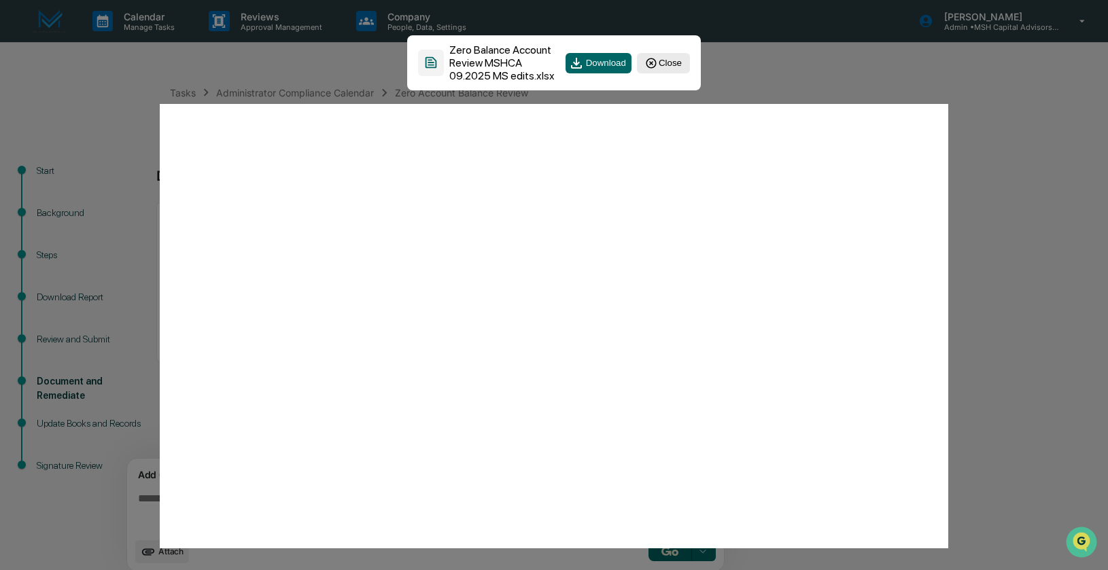
scroll to position [37, 0]
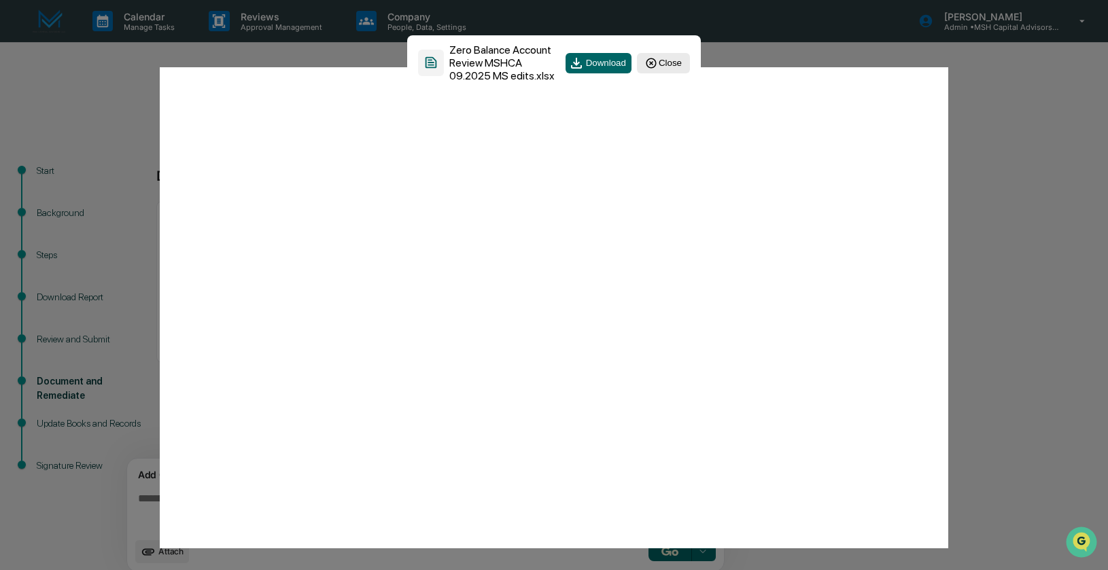
click at [656, 59] on button "Close" at bounding box center [663, 63] width 53 height 20
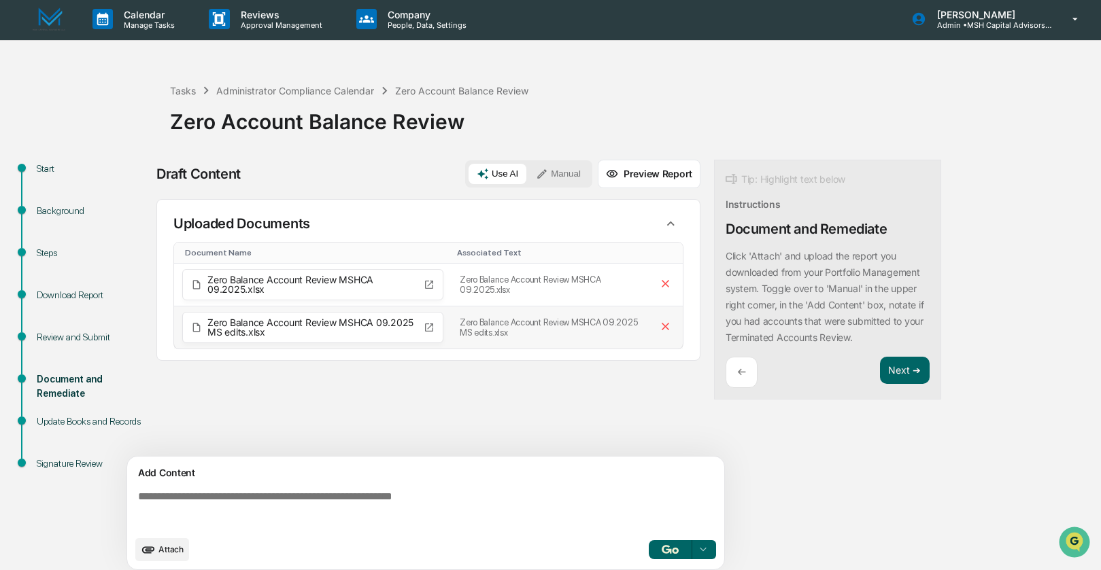
scroll to position [10, 0]
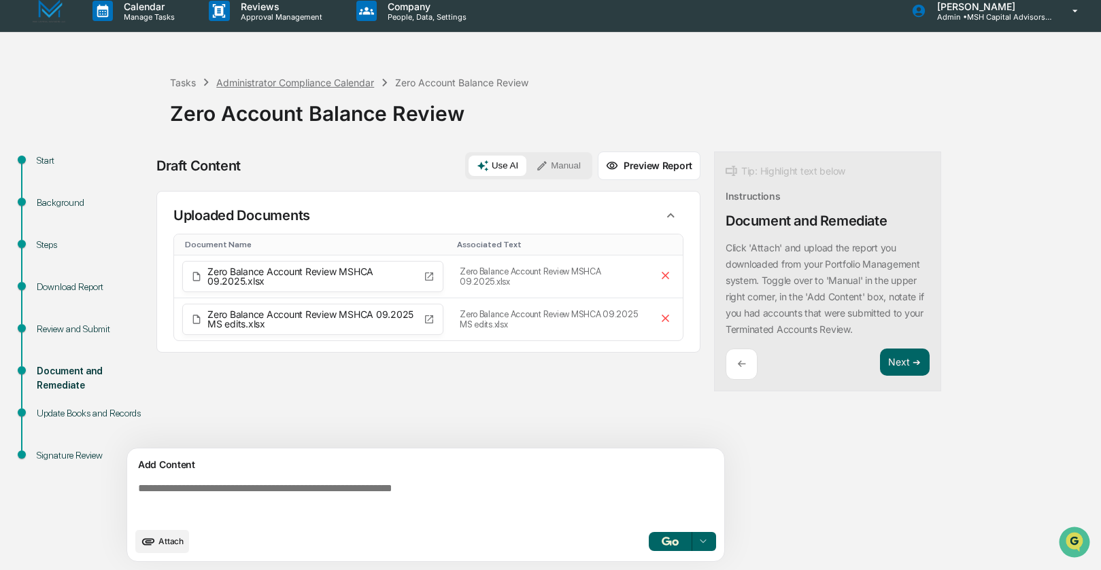
click at [252, 83] on div "Administrator Compliance Calendar" at bounding box center [295, 83] width 158 height 12
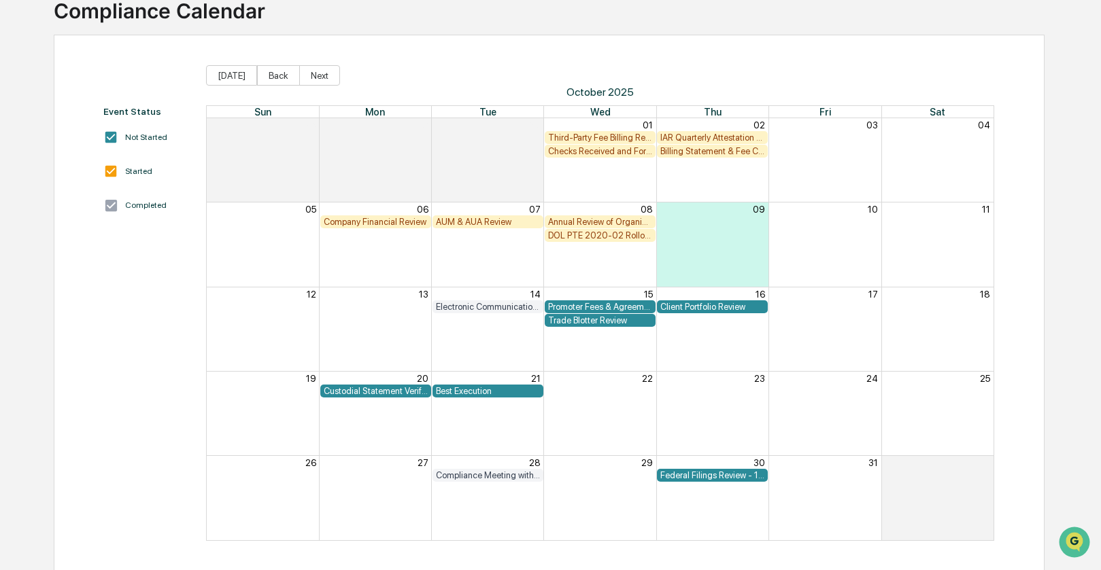
scroll to position [99, 0]
click at [404, 272] on div "Month View" at bounding box center [375, 244] width 112 height 84
click at [288, 83] on button "Back" at bounding box center [278, 75] width 43 height 20
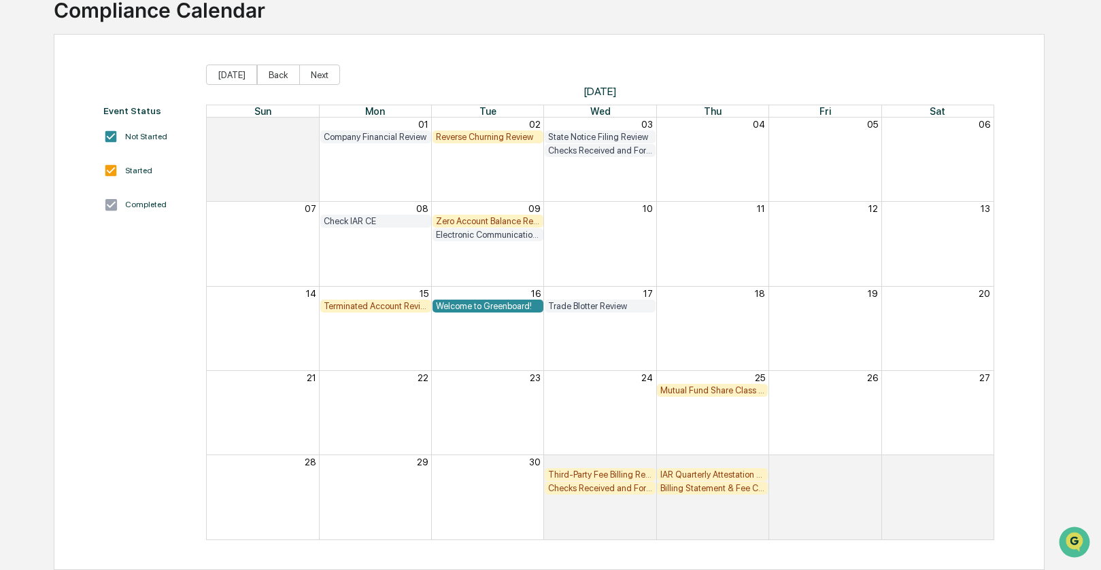
click at [372, 308] on div "Terminated Account Review" at bounding box center [376, 306] width 104 height 10
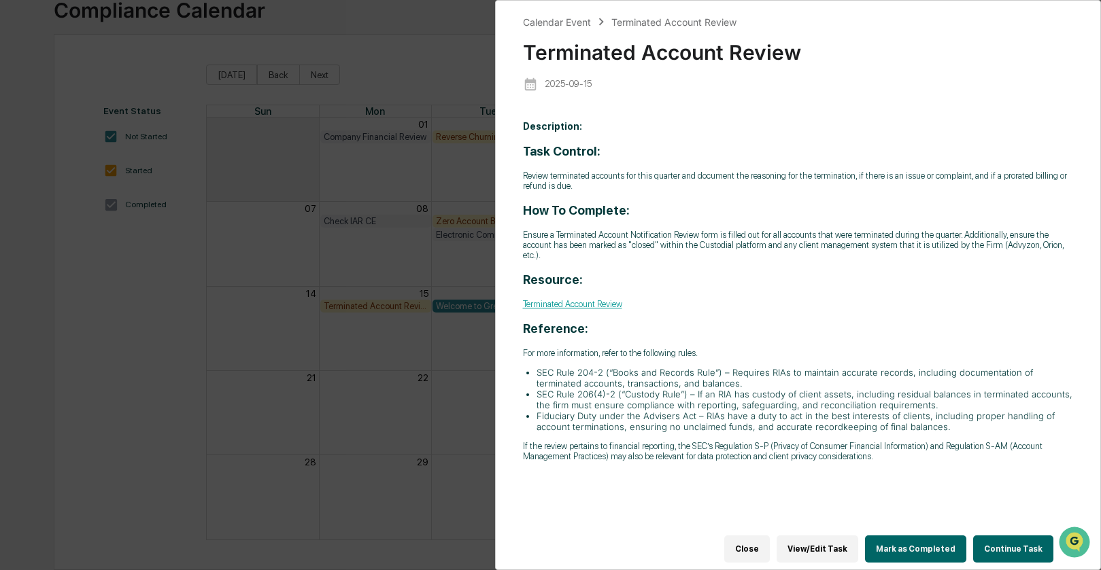
click at [1010, 544] on button "Continue Task" at bounding box center [1013, 549] width 80 height 27
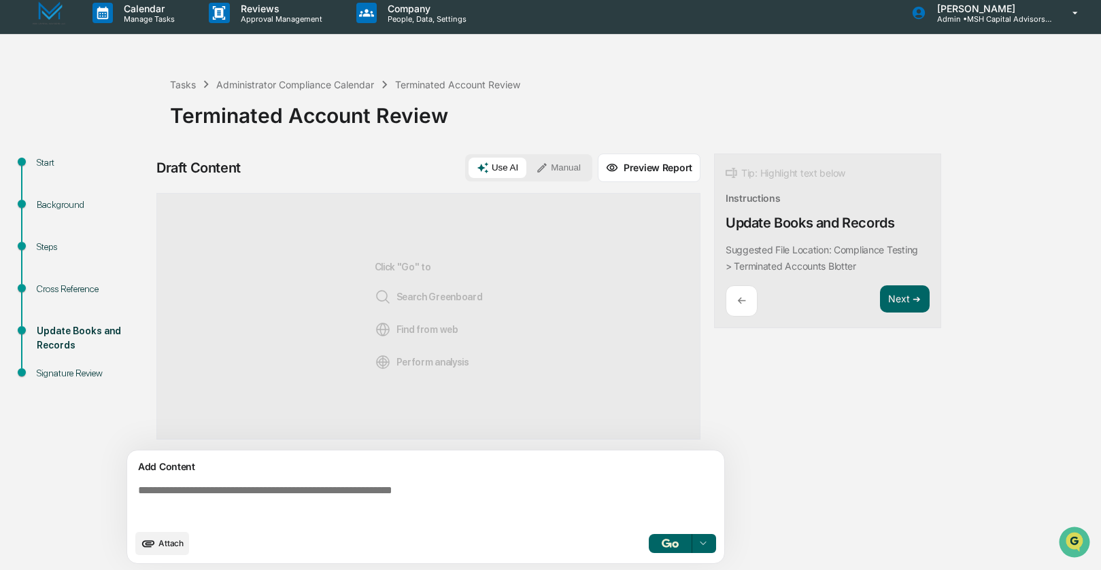
scroll to position [10, 0]
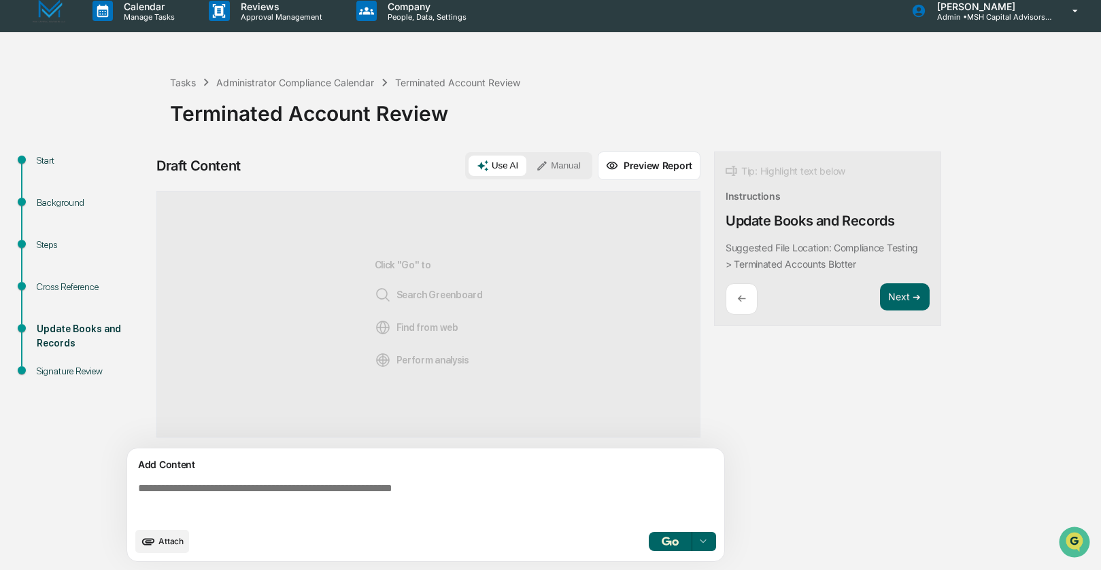
click at [570, 163] on button "Manual" at bounding box center [558, 166] width 61 height 20
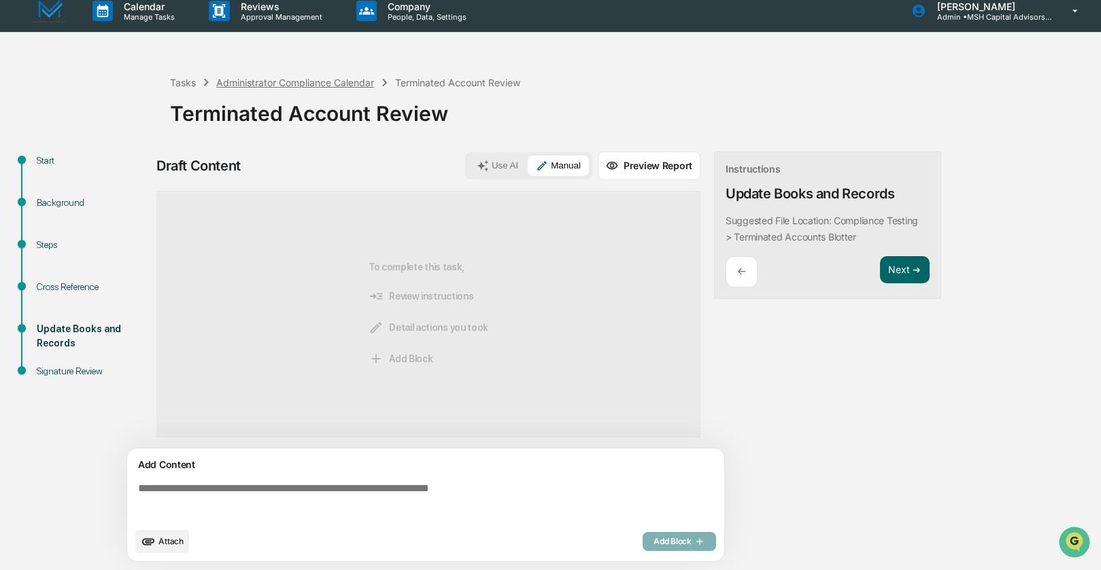
click at [266, 80] on div "Administrator Compliance Calendar" at bounding box center [295, 83] width 158 height 12
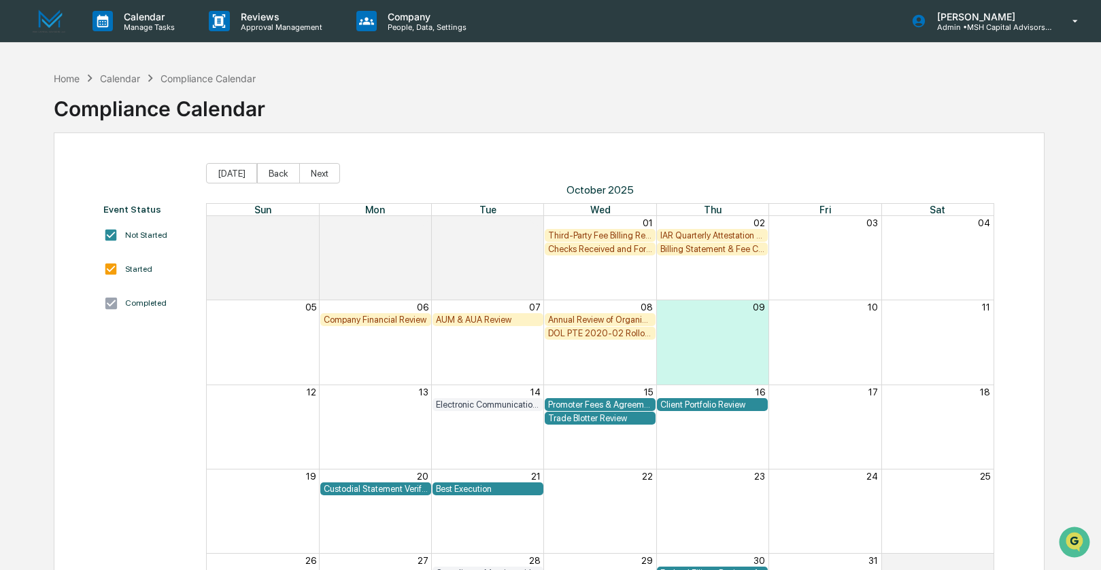
click at [581, 118] on div "Home Calendar Compliance Calendar Compliance Calendar" at bounding box center [549, 99] width 991 height 68
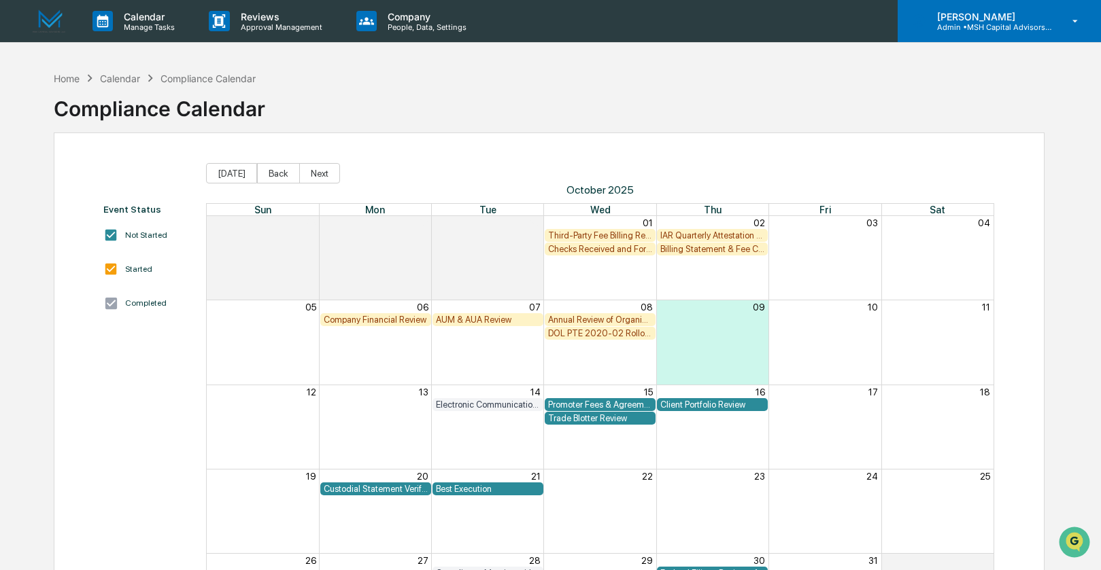
click at [964, 26] on p "Admin • MSH Capital Advisors LLC - RIA" at bounding box center [989, 27] width 126 height 10
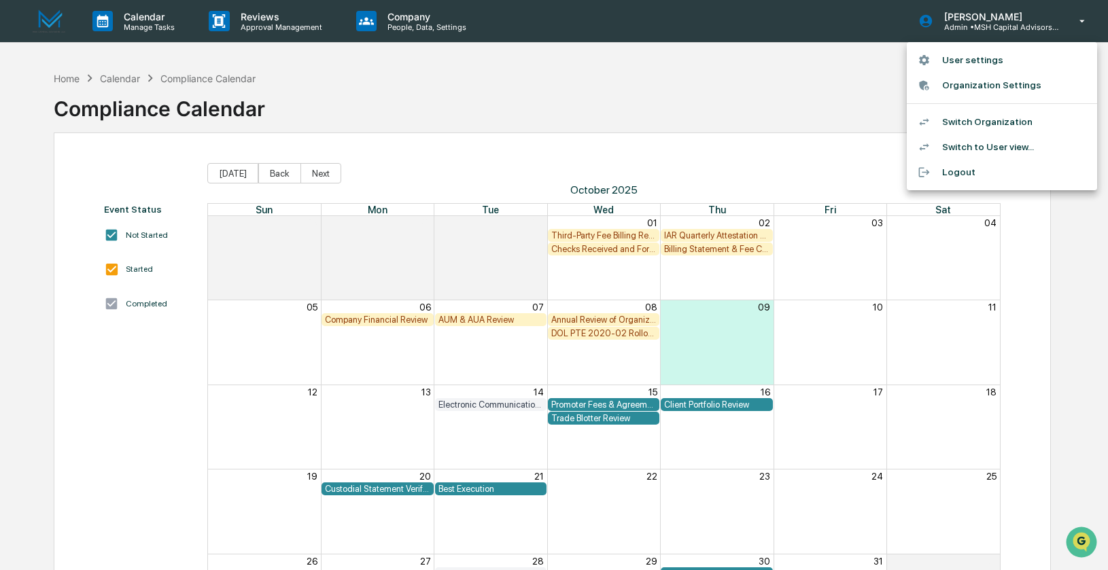
click at [960, 122] on li "Switch Organization" at bounding box center [1002, 121] width 190 height 25
